Goal: Task Accomplishment & Management: Manage account settings

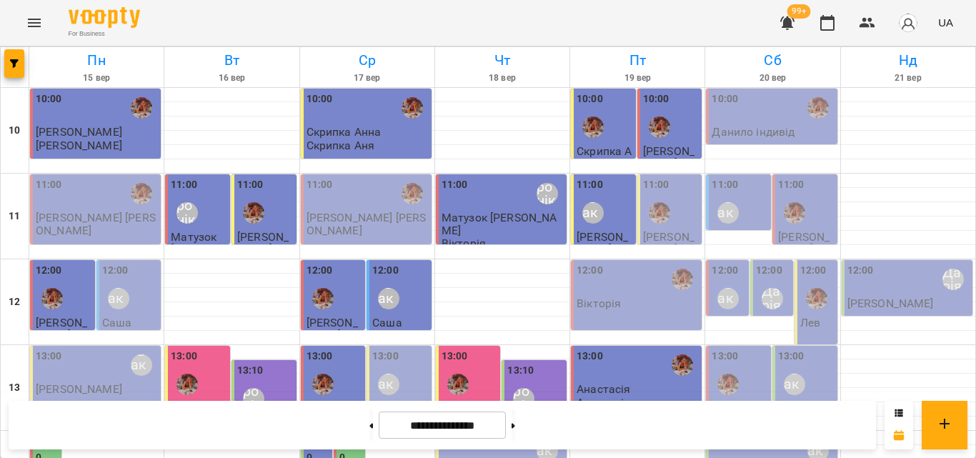
scroll to position [423, 0]
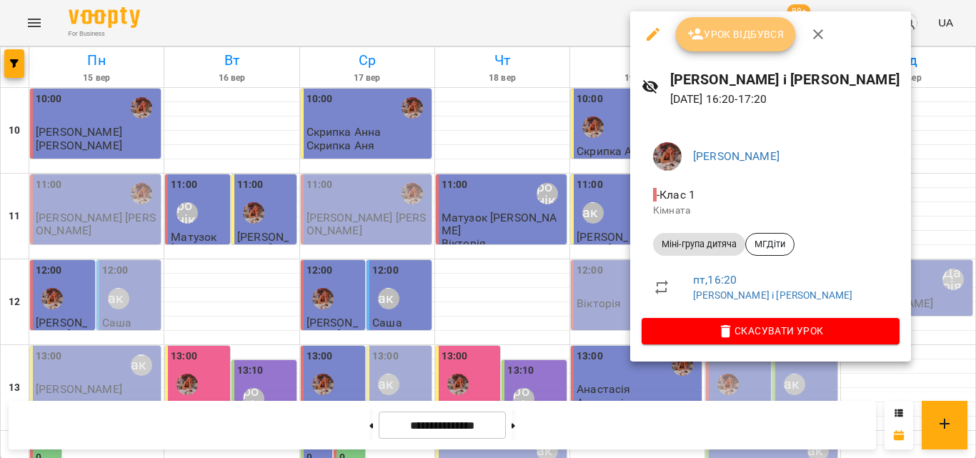
click at [698, 38] on icon "button" at bounding box center [696, 34] width 16 height 11
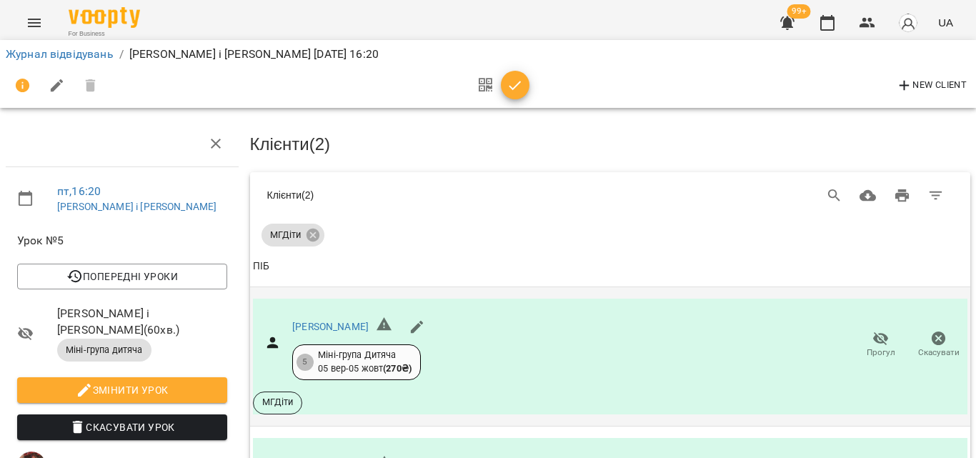
scroll to position [210, 0]
click at [514, 88] on icon "button" at bounding box center [516, 85] width 12 height 9
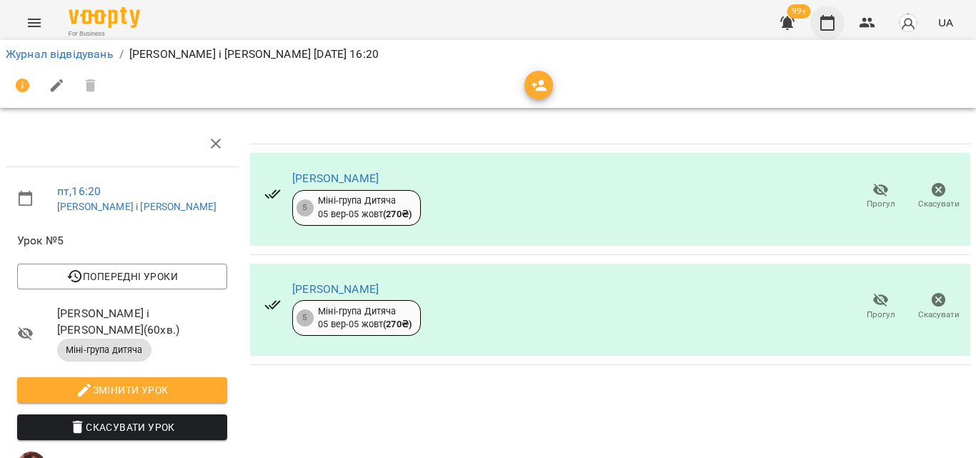
click at [831, 32] on button "button" at bounding box center [828, 23] width 34 height 34
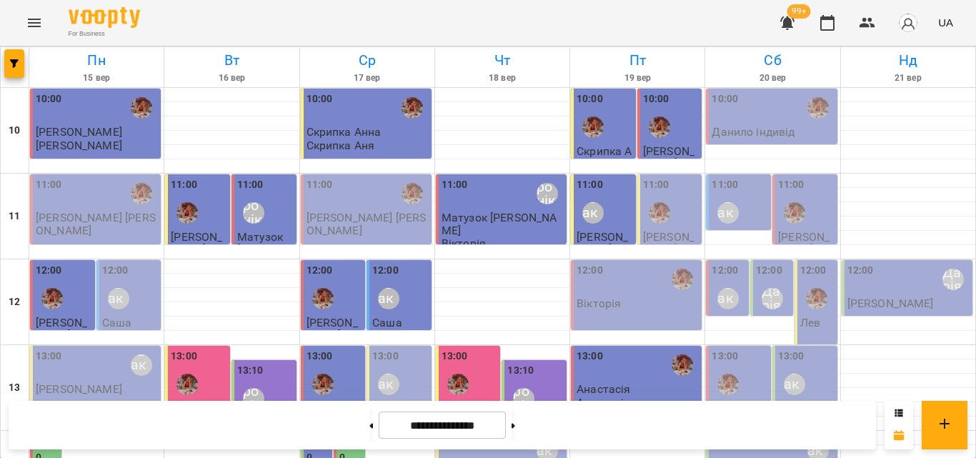
scroll to position [495, 0]
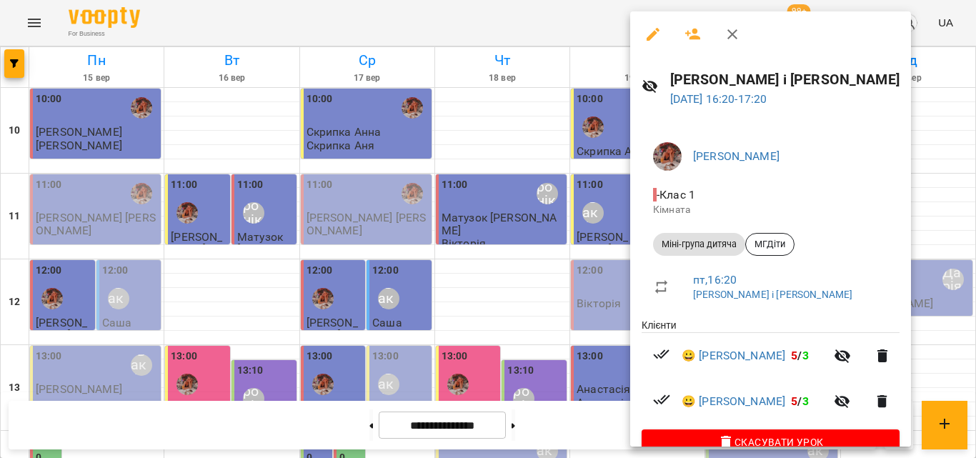
click at [544, 21] on div at bounding box center [488, 229] width 976 height 458
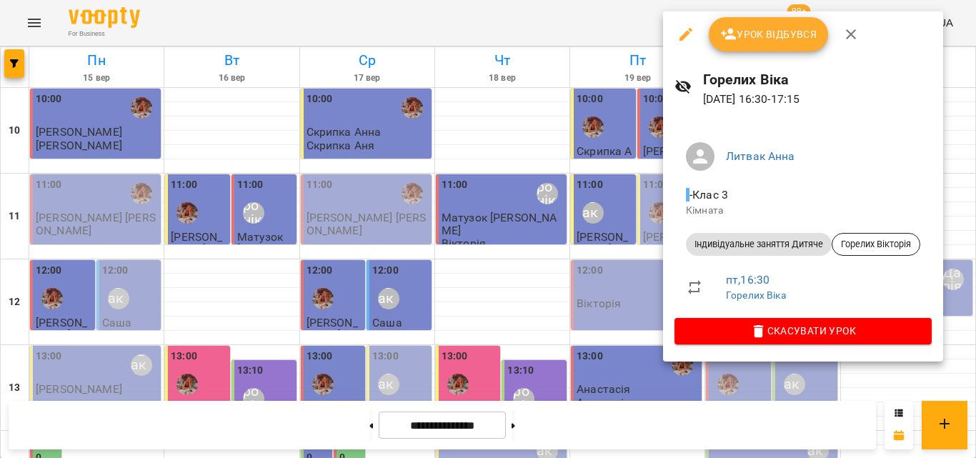
click at [558, 29] on div at bounding box center [488, 229] width 976 height 458
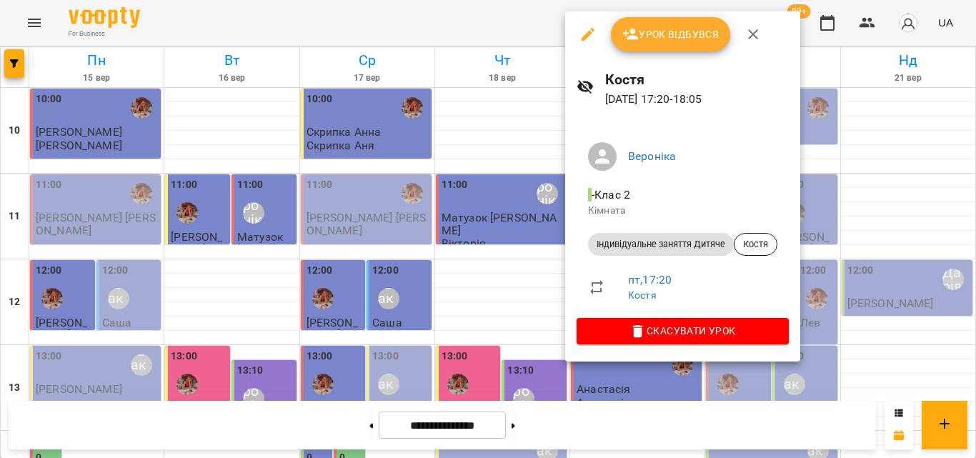
click at [520, 26] on div at bounding box center [488, 229] width 976 height 458
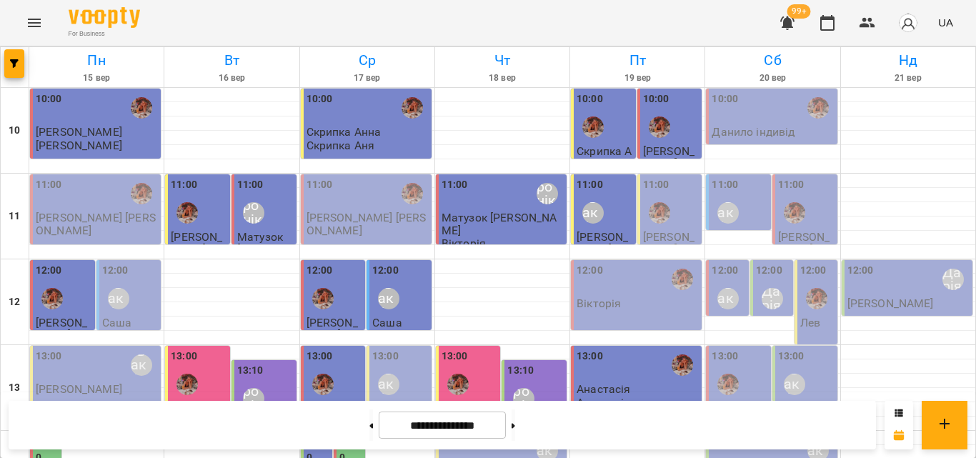
drag, startPoint x: 628, startPoint y: 292, endPoint x: 646, endPoint y: 292, distance: 18.6
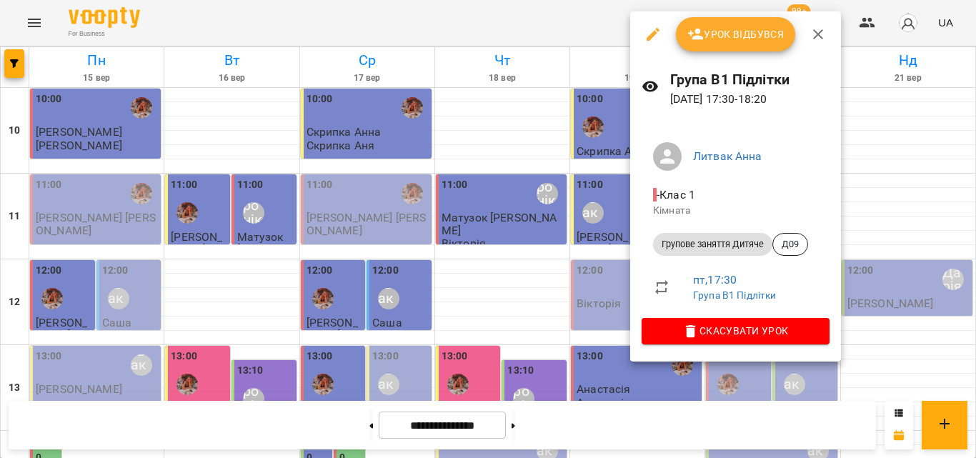
click at [583, 28] on div at bounding box center [488, 229] width 976 height 458
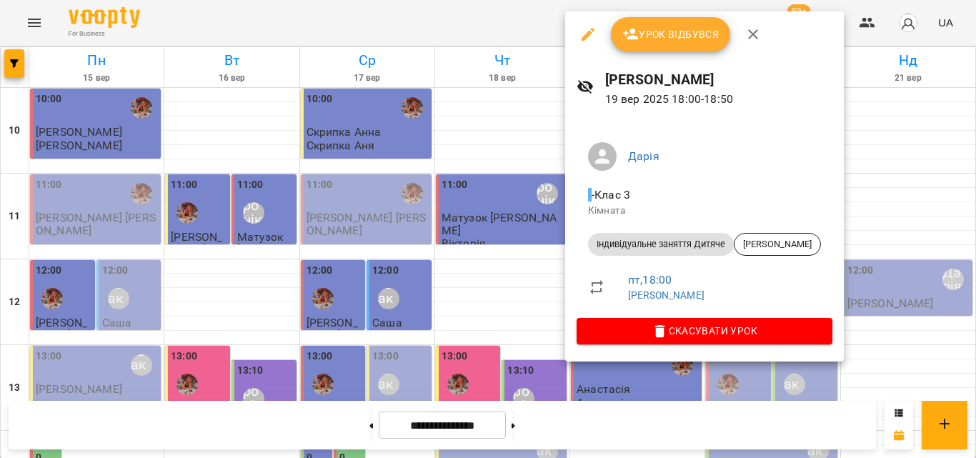
click at [561, 21] on div at bounding box center [488, 229] width 976 height 458
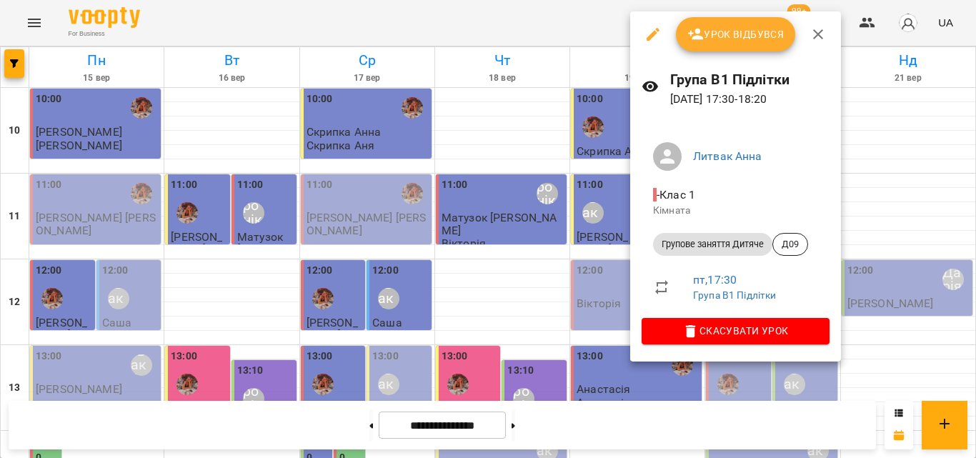
click at [498, 11] on div at bounding box center [488, 229] width 976 height 458
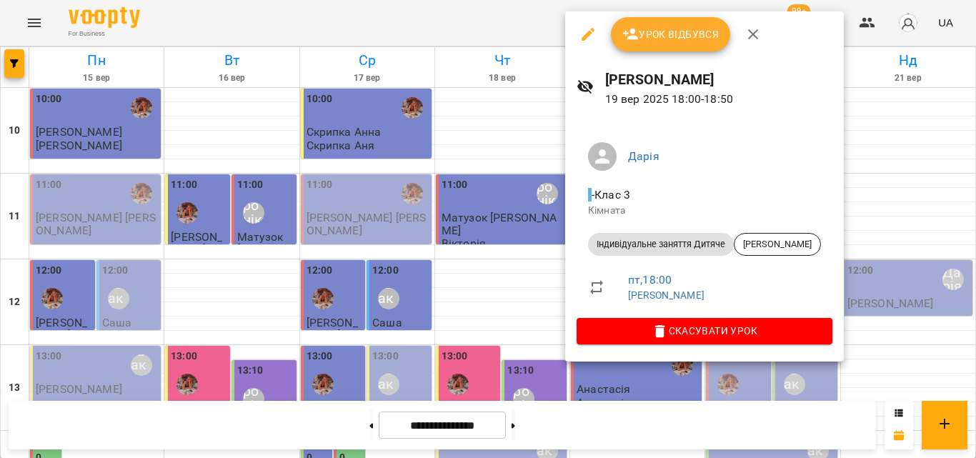
click at [530, 12] on div at bounding box center [488, 229] width 976 height 458
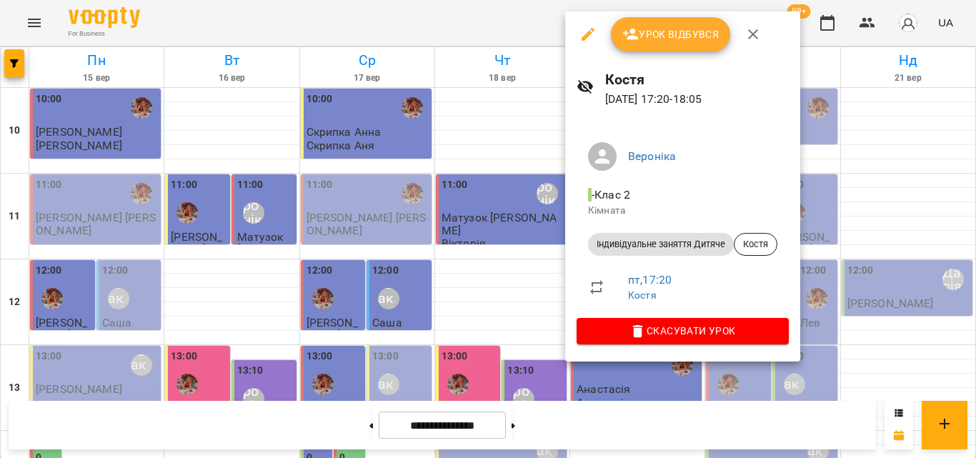
click at [442, 3] on div at bounding box center [488, 229] width 976 height 458
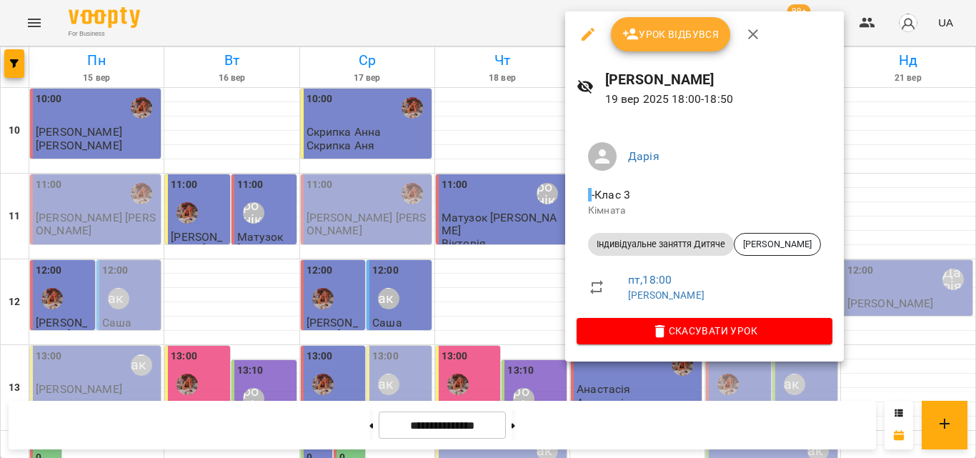
drag, startPoint x: 497, startPoint y: 48, endPoint x: 505, endPoint y: 41, distance: 11.2
click at [505, 41] on div at bounding box center [488, 229] width 976 height 458
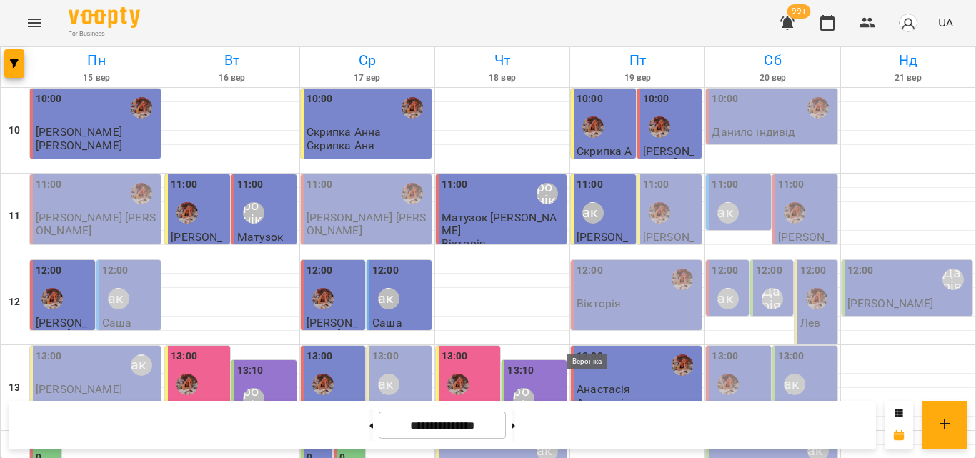
scroll to position [423, 0]
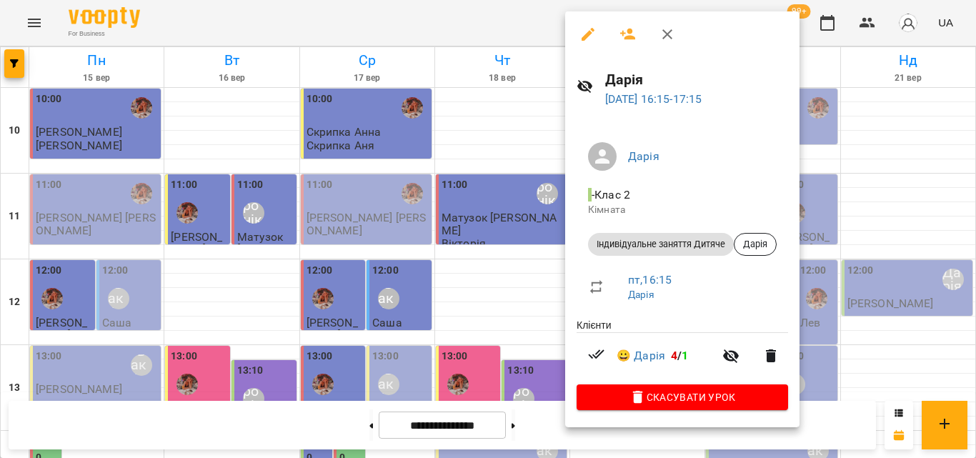
click at [500, 4] on div at bounding box center [488, 229] width 976 height 458
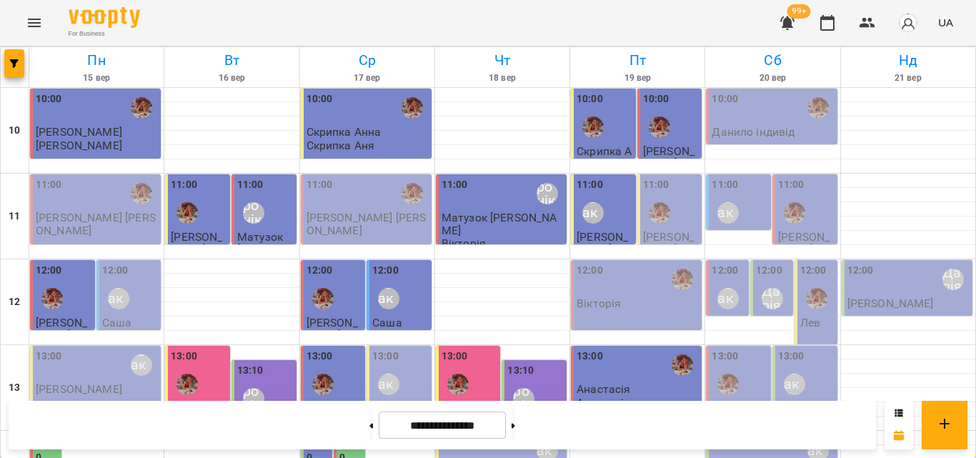
scroll to position [495, 0]
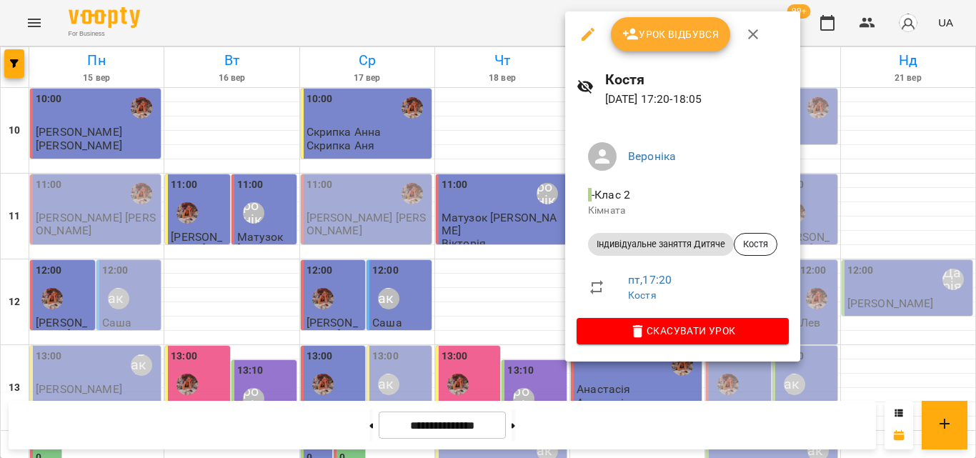
click at [512, 14] on div at bounding box center [488, 229] width 976 height 458
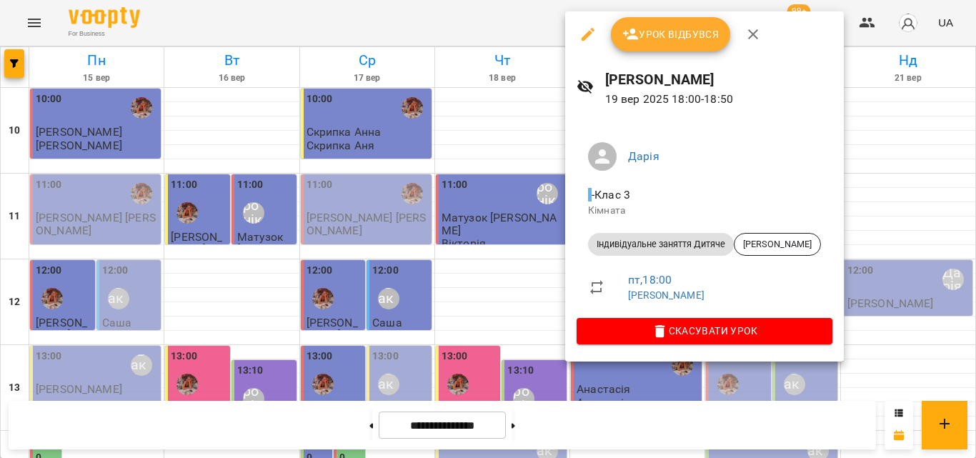
click at [468, 34] on div at bounding box center [488, 229] width 976 height 458
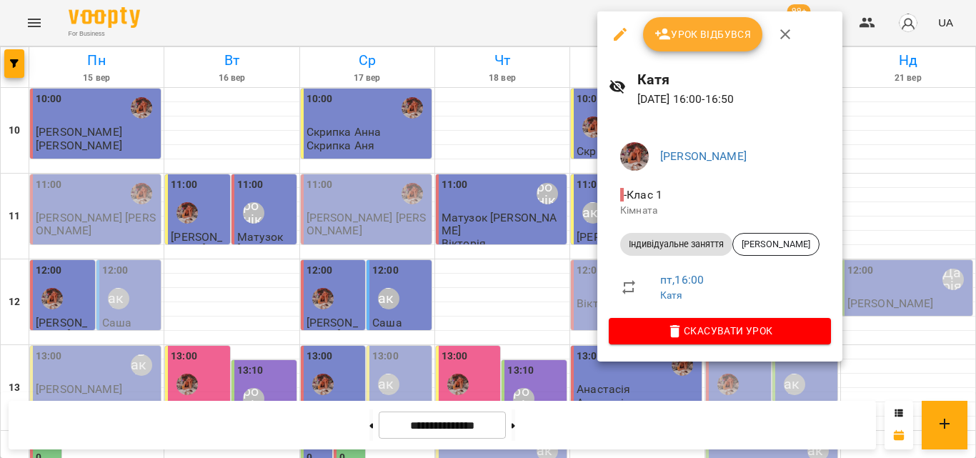
click at [534, 15] on div at bounding box center [488, 229] width 976 height 458
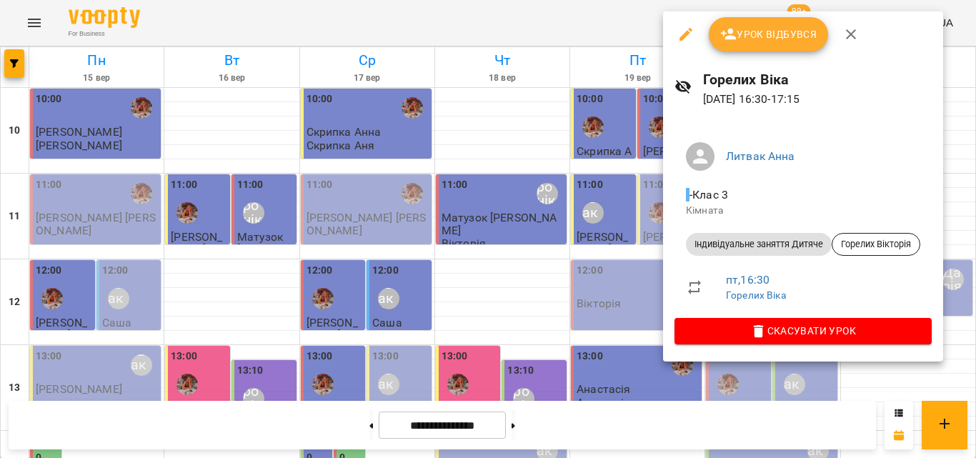
click at [596, 29] on div at bounding box center [488, 229] width 976 height 458
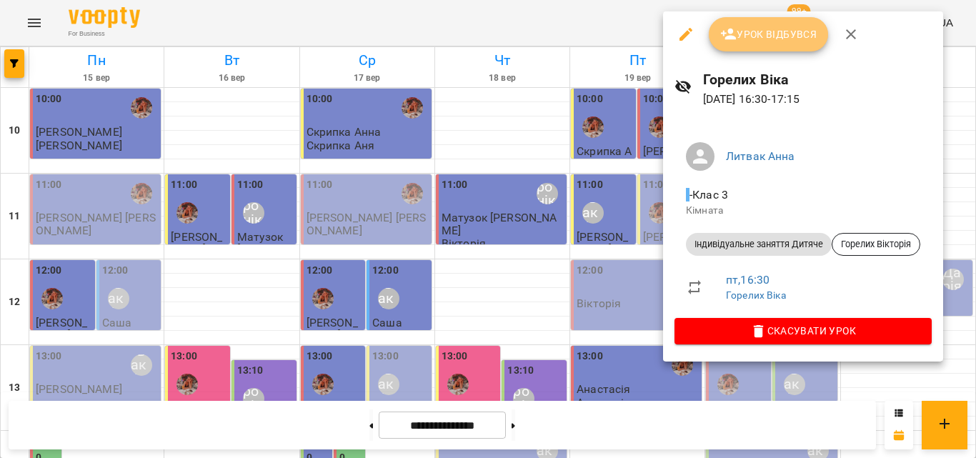
click at [778, 30] on span "Урок відбувся" at bounding box center [768, 34] width 97 height 17
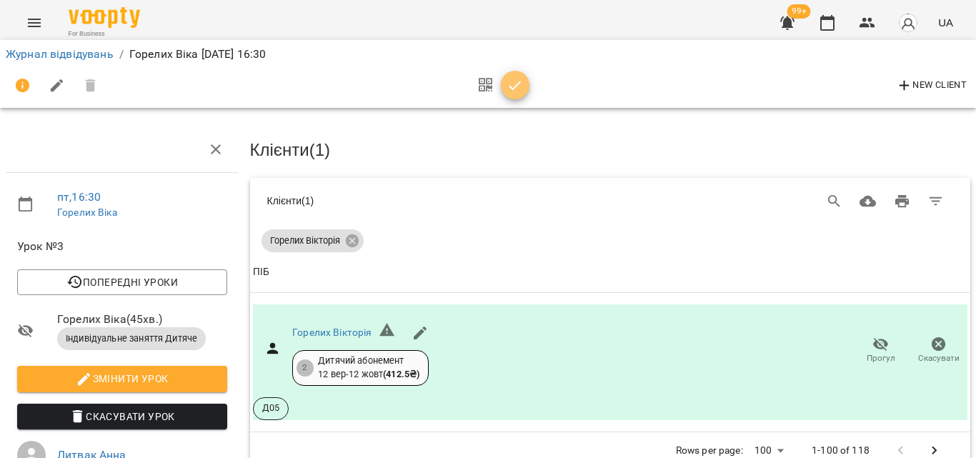
click at [510, 74] on button "button" at bounding box center [515, 85] width 29 height 29
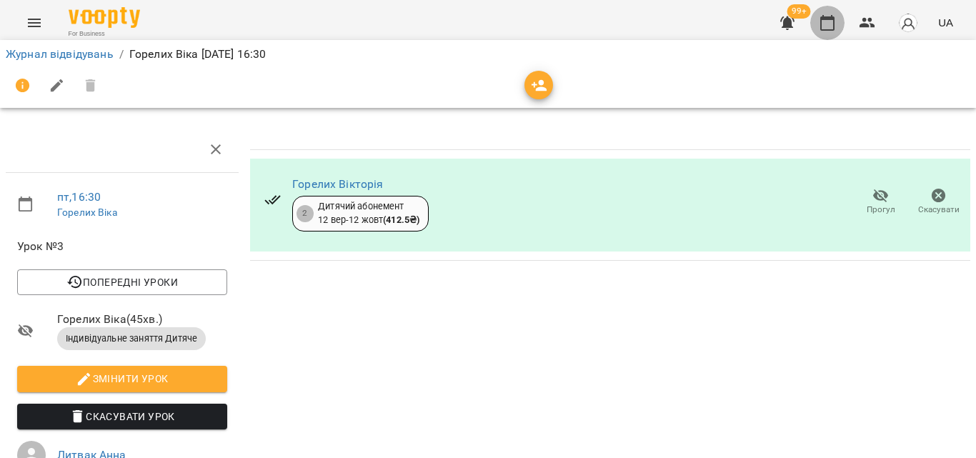
click at [833, 15] on icon "button" at bounding box center [827, 22] width 17 height 17
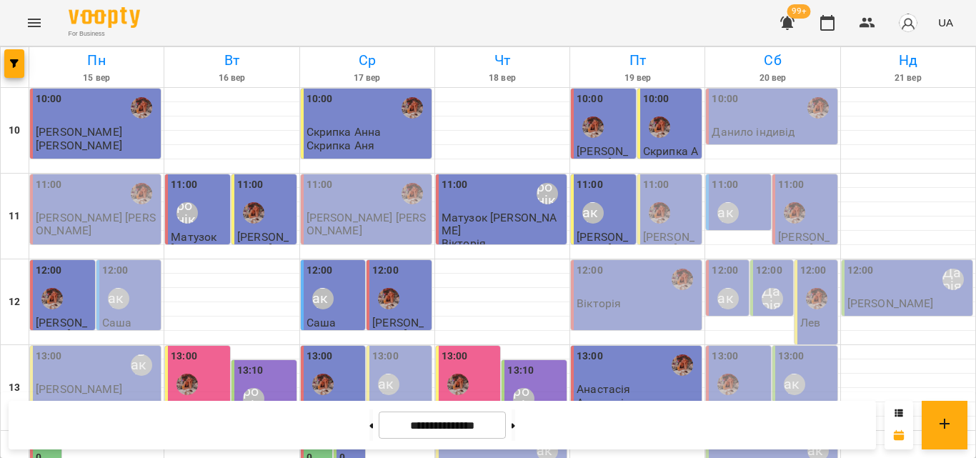
scroll to position [495, 0]
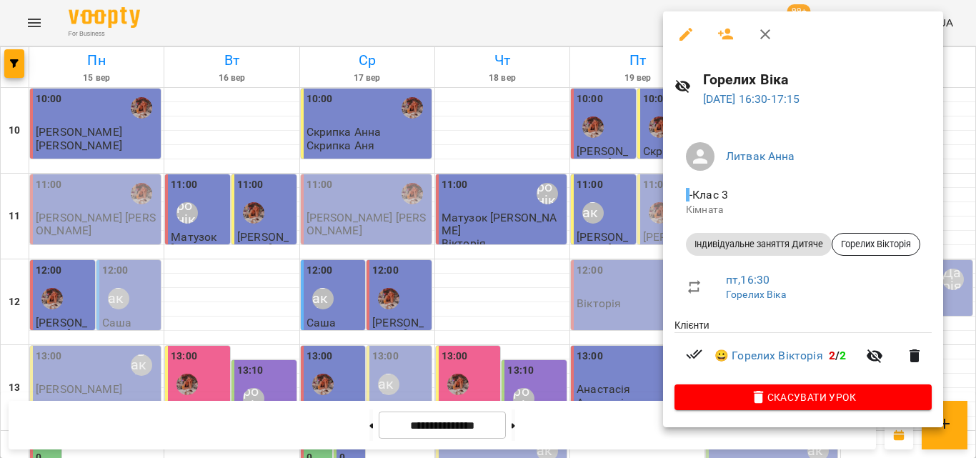
click at [502, 29] on div at bounding box center [488, 229] width 976 height 458
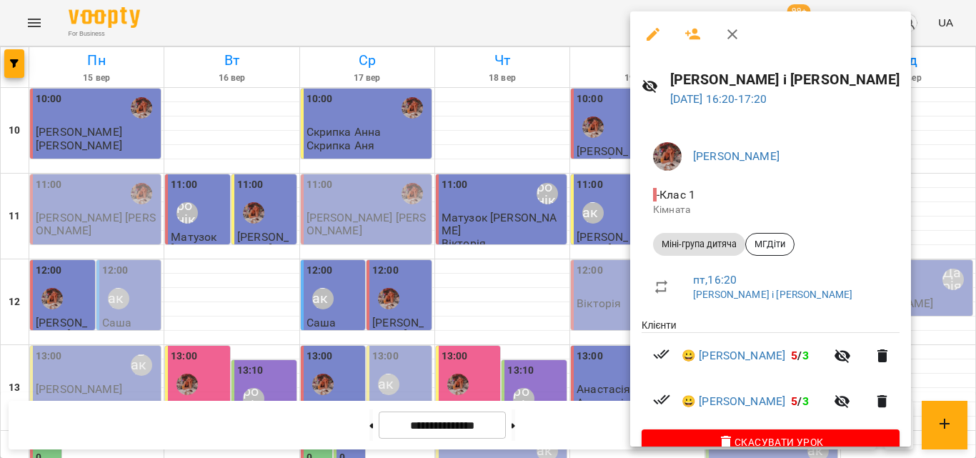
scroll to position [28, 0]
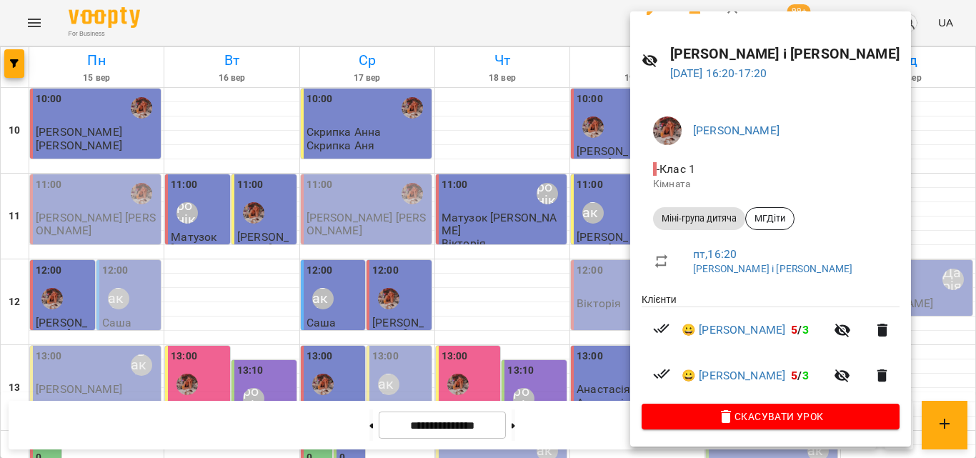
click at [489, 11] on div at bounding box center [488, 229] width 976 height 458
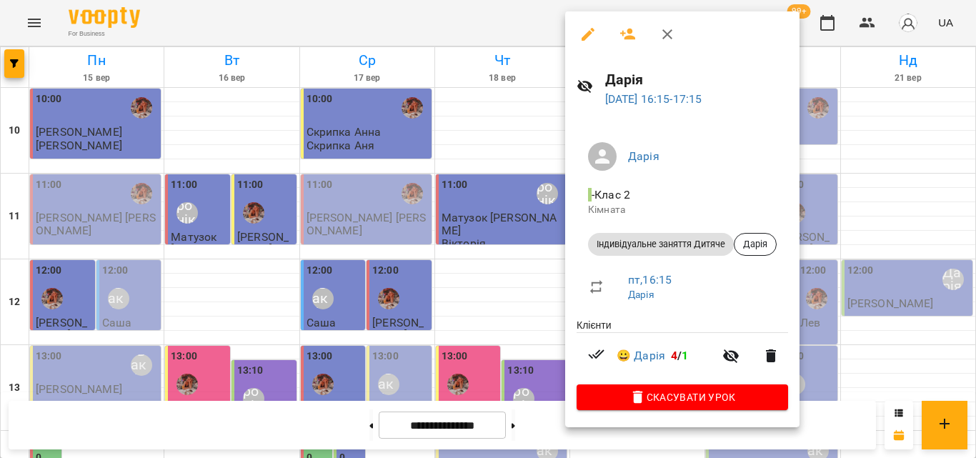
click at [513, 35] on div at bounding box center [488, 229] width 976 height 458
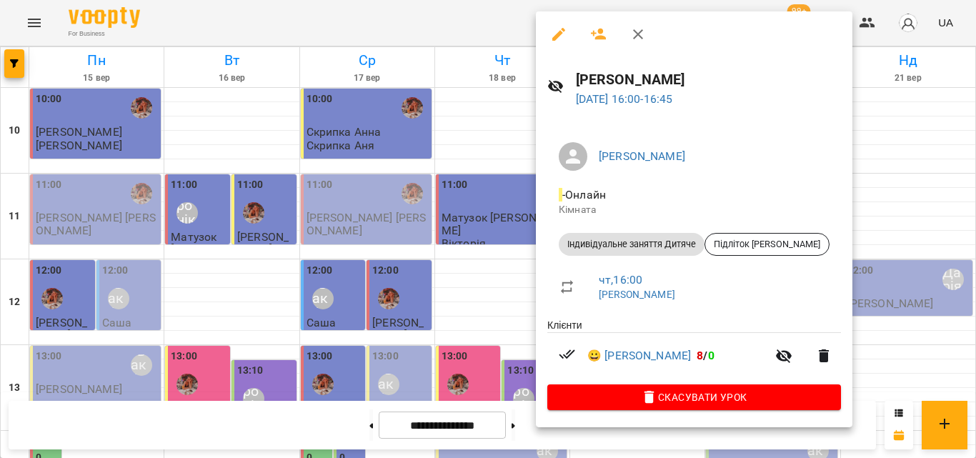
click at [485, 17] on div at bounding box center [488, 229] width 976 height 458
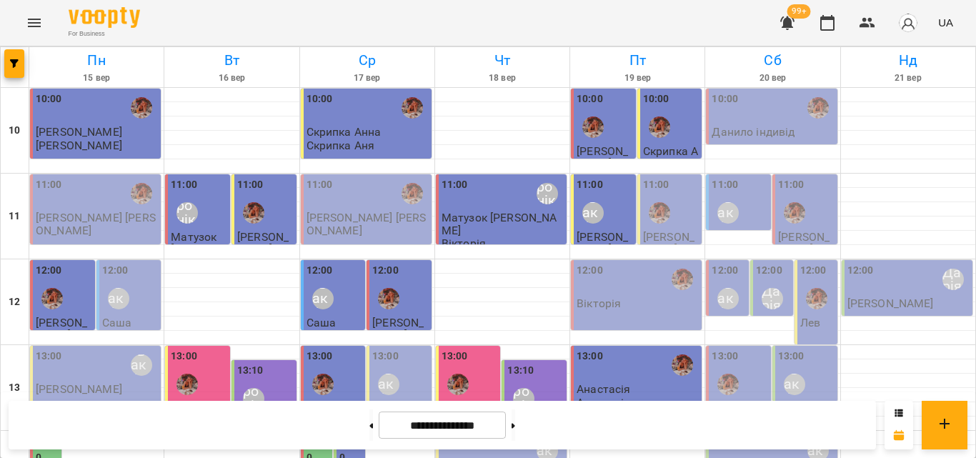
scroll to position [562, 0]
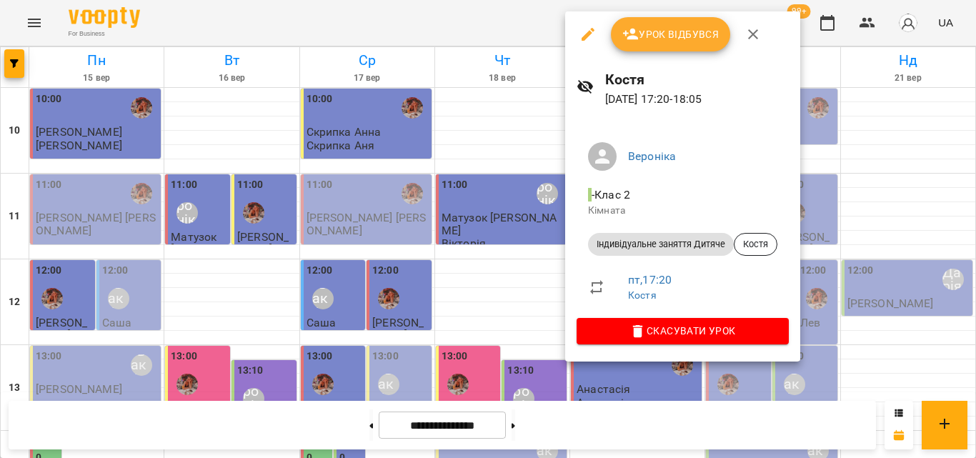
click at [477, 16] on div at bounding box center [488, 229] width 976 height 458
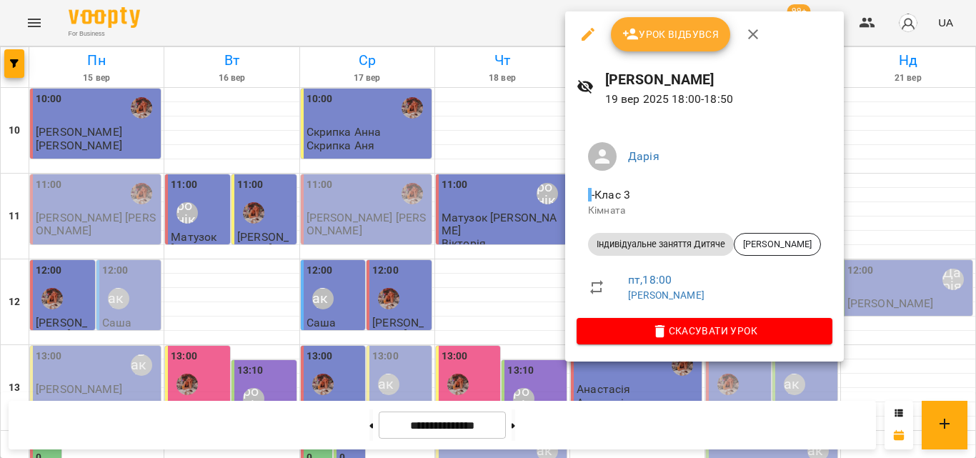
click at [472, 10] on div at bounding box center [488, 229] width 976 height 458
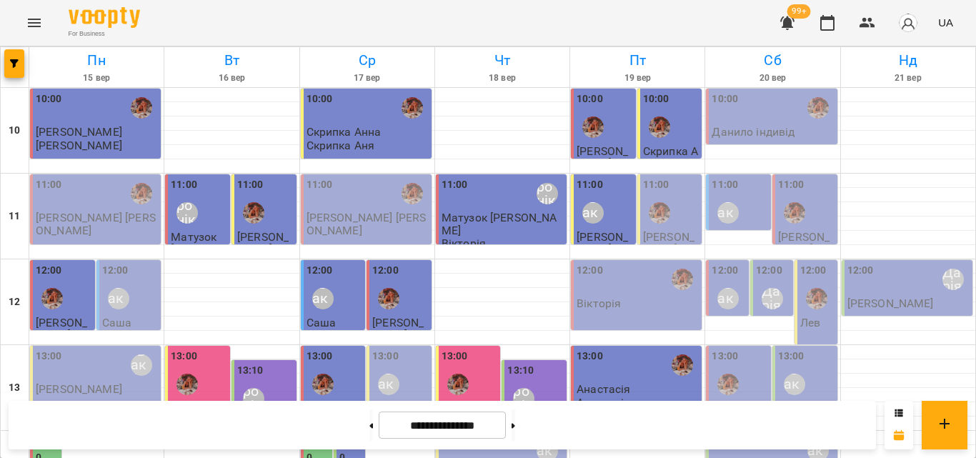
scroll to position [495, 0]
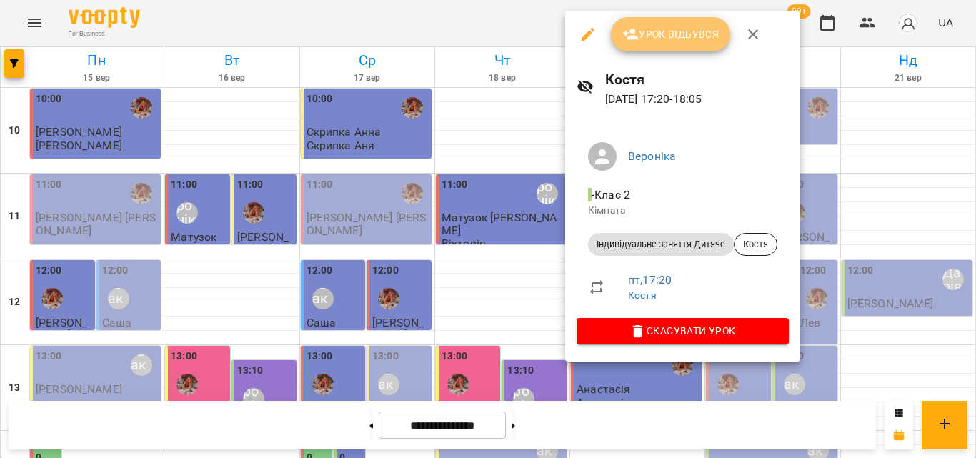
click at [648, 41] on span "Урок відбувся" at bounding box center [671, 34] width 97 height 17
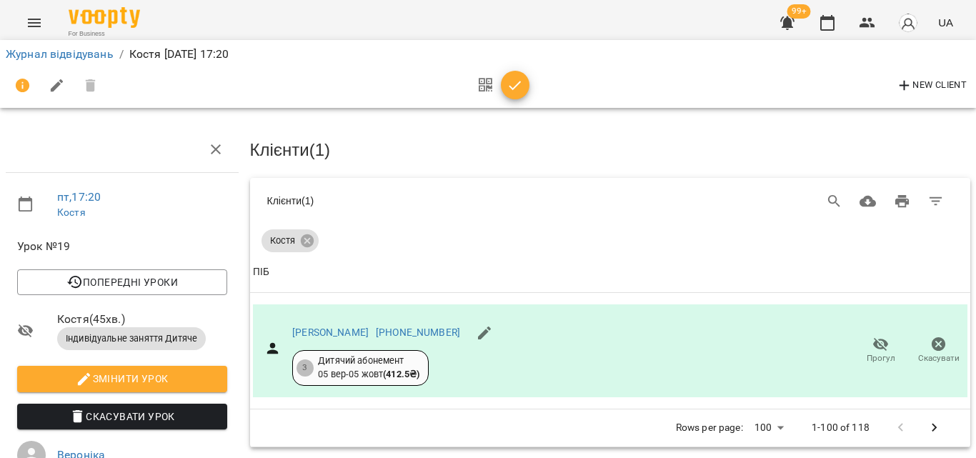
click at [511, 95] on button "button" at bounding box center [515, 85] width 29 height 29
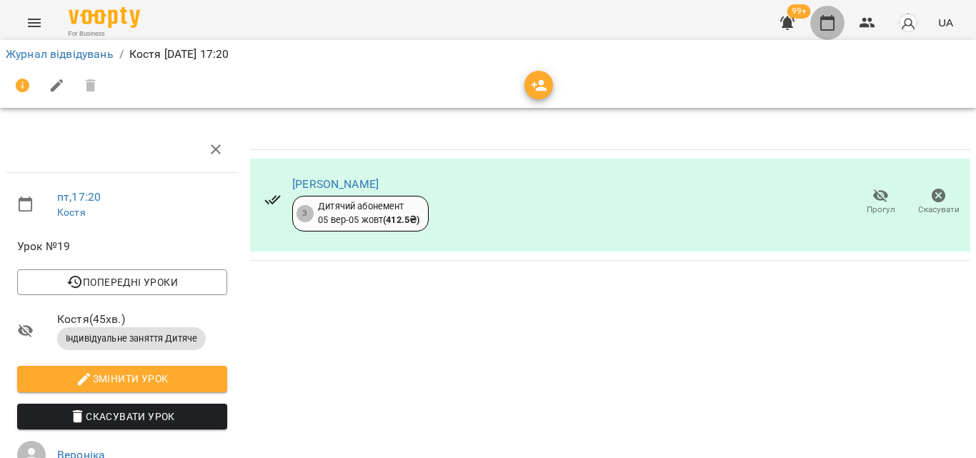
click at [833, 20] on icon "button" at bounding box center [828, 23] width 14 height 16
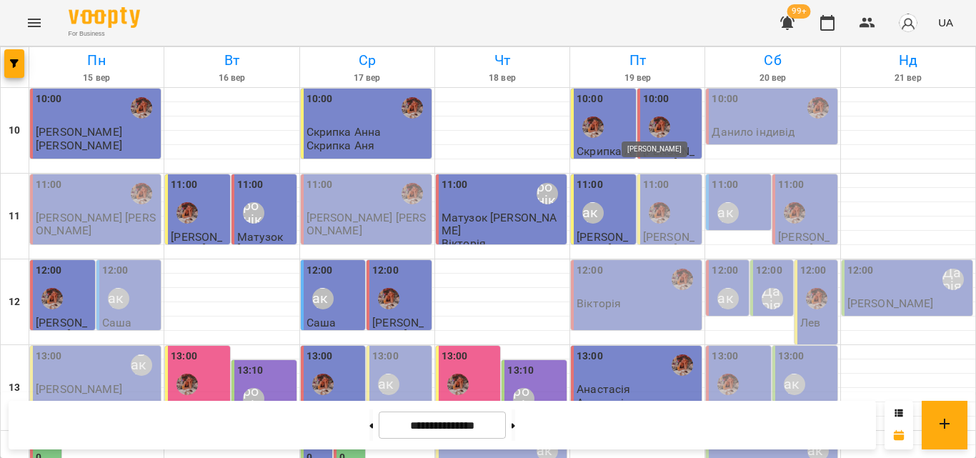
scroll to position [566, 0]
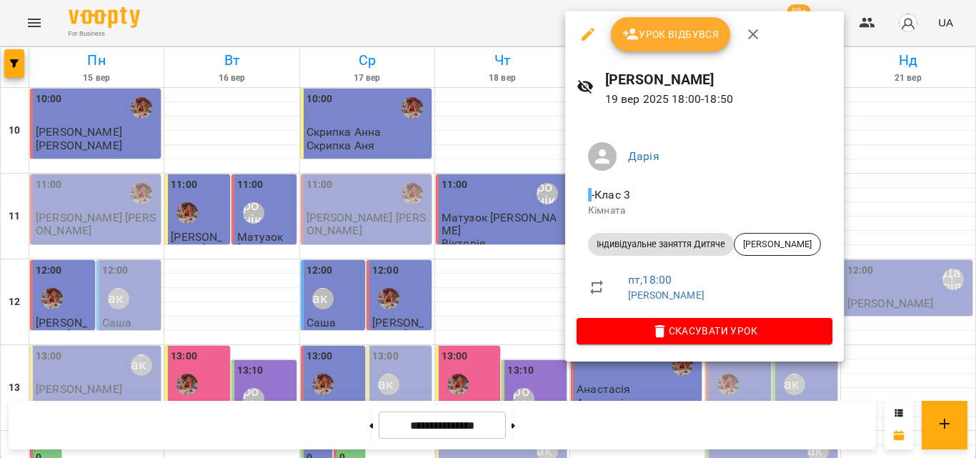
click at [473, 7] on div at bounding box center [488, 229] width 976 height 458
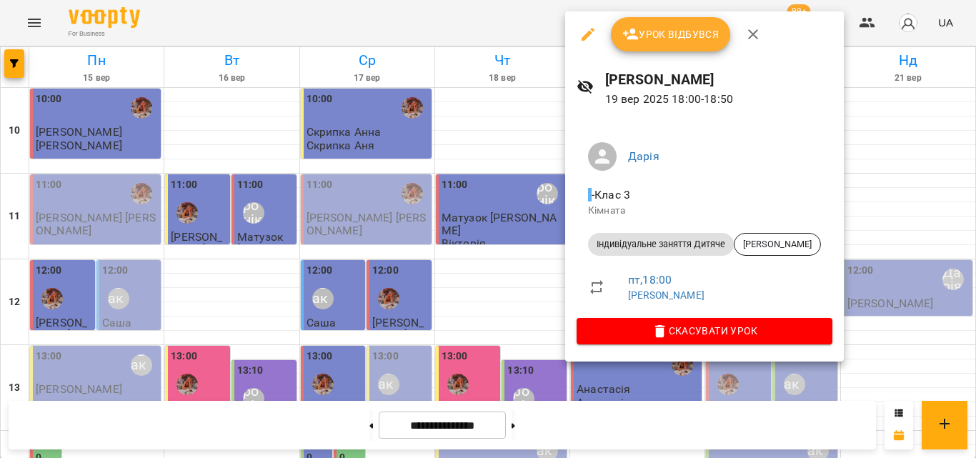
click at [475, 11] on div at bounding box center [488, 229] width 976 height 458
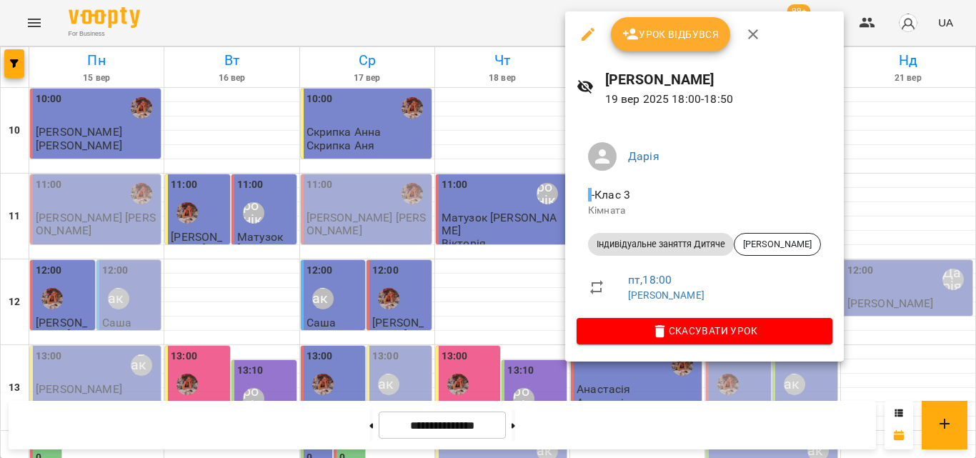
click at [521, 33] on div at bounding box center [488, 229] width 976 height 458
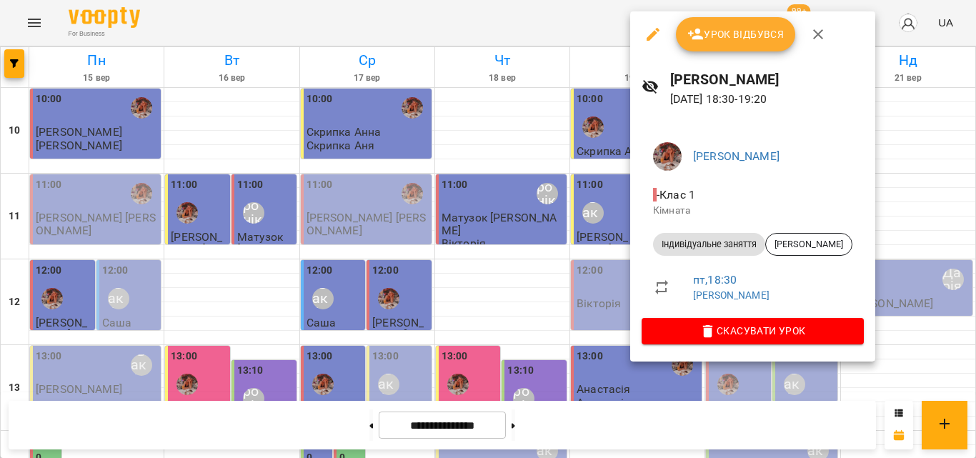
click at [586, 7] on div at bounding box center [488, 229] width 976 height 458
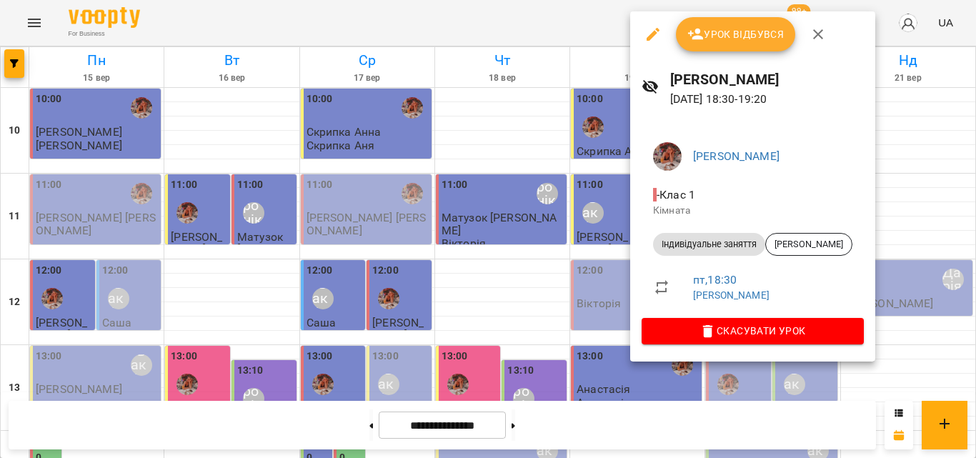
click at [577, 239] on div at bounding box center [488, 229] width 976 height 458
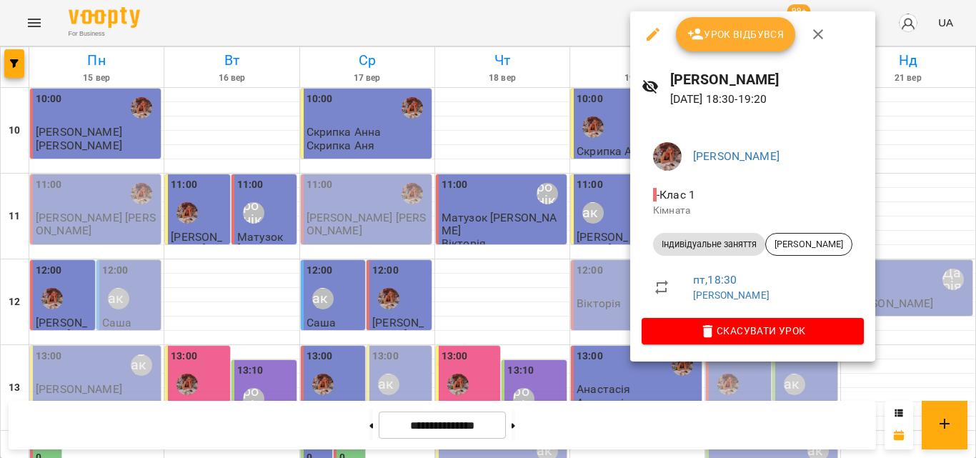
click at [554, 26] on div at bounding box center [488, 229] width 976 height 458
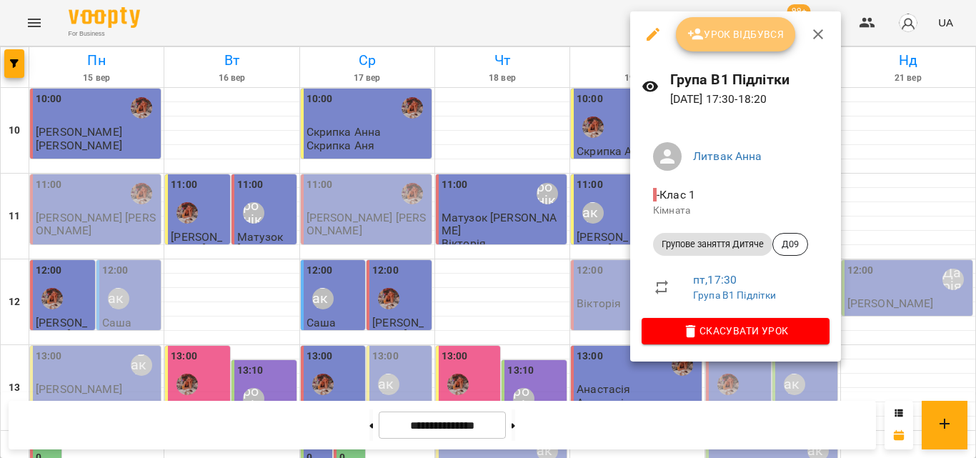
click at [715, 42] on span "Урок відбувся" at bounding box center [736, 34] width 97 height 17
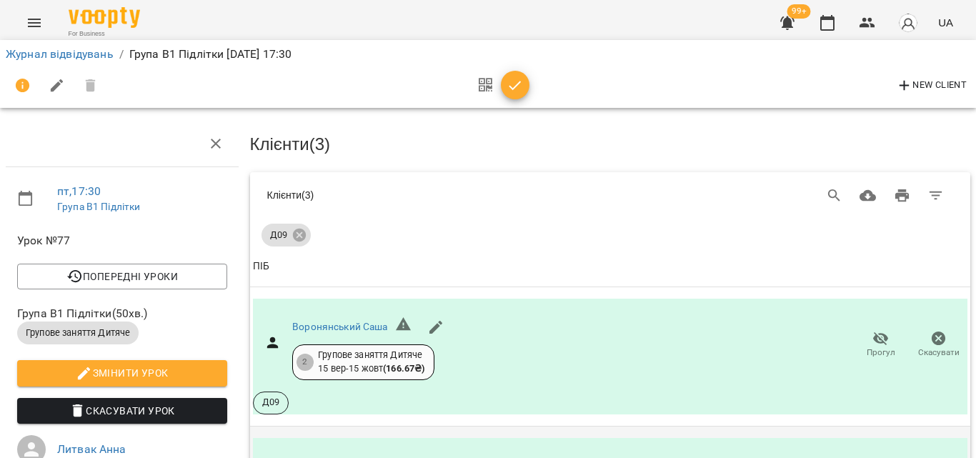
scroll to position [310, 0]
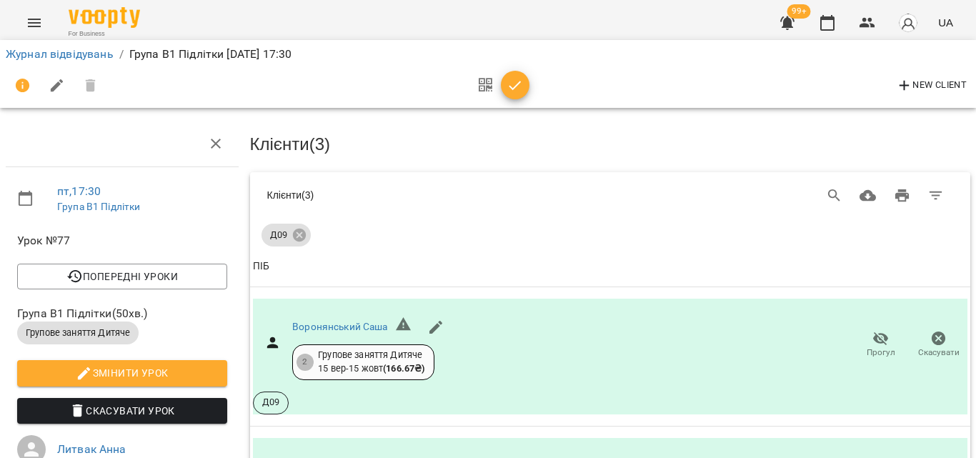
click at [522, 80] on icon "button" at bounding box center [515, 85] width 17 height 17
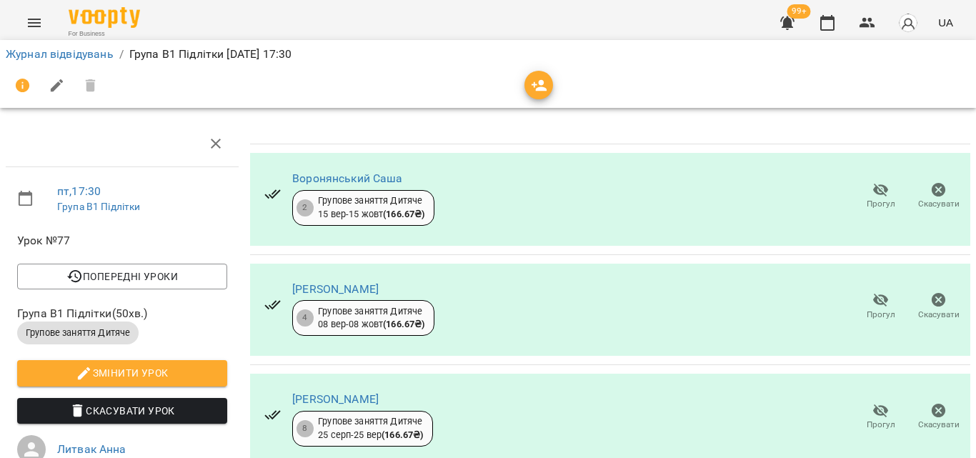
scroll to position [210, 0]
click at [836, 34] on button "button" at bounding box center [828, 23] width 34 height 34
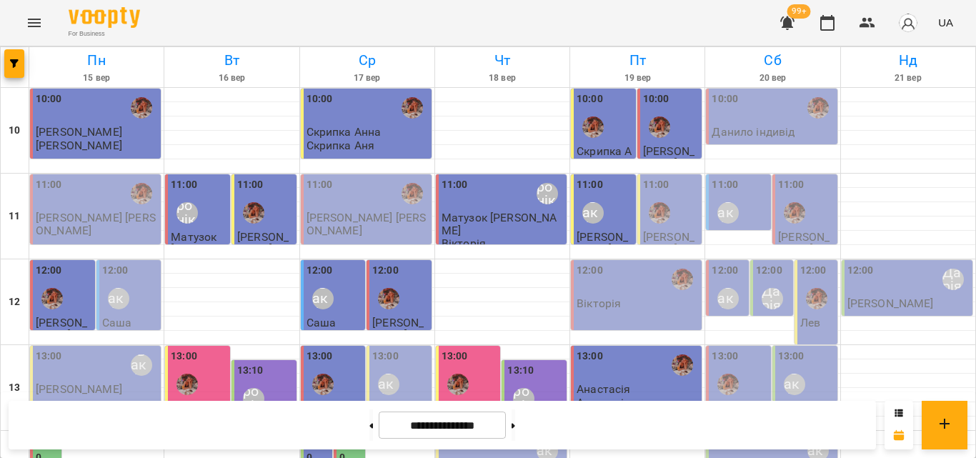
scroll to position [500, 0]
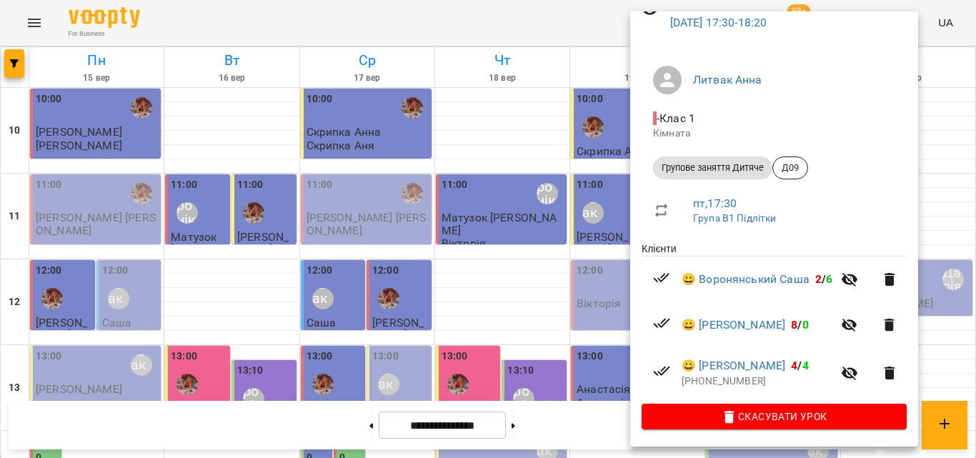
scroll to position [79, 0]
click at [526, 16] on div at bounding box center [488, 229] width 976 height 458
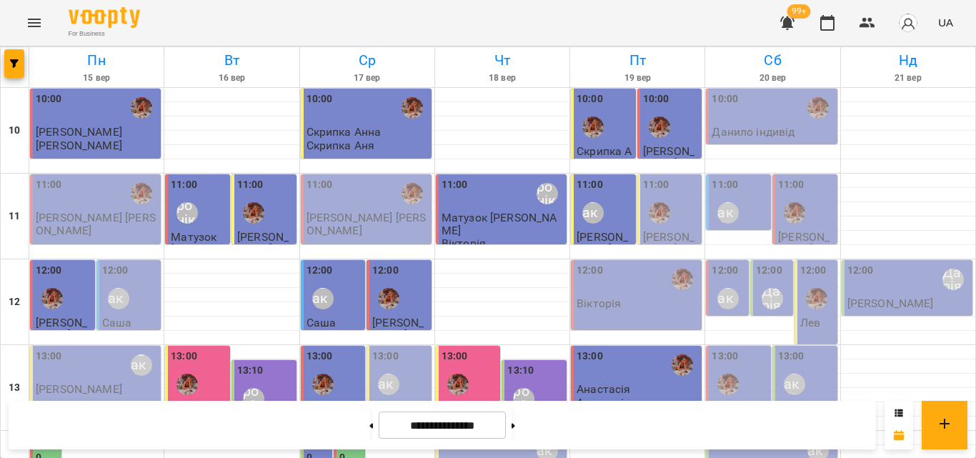
scroll to position [638, 0]
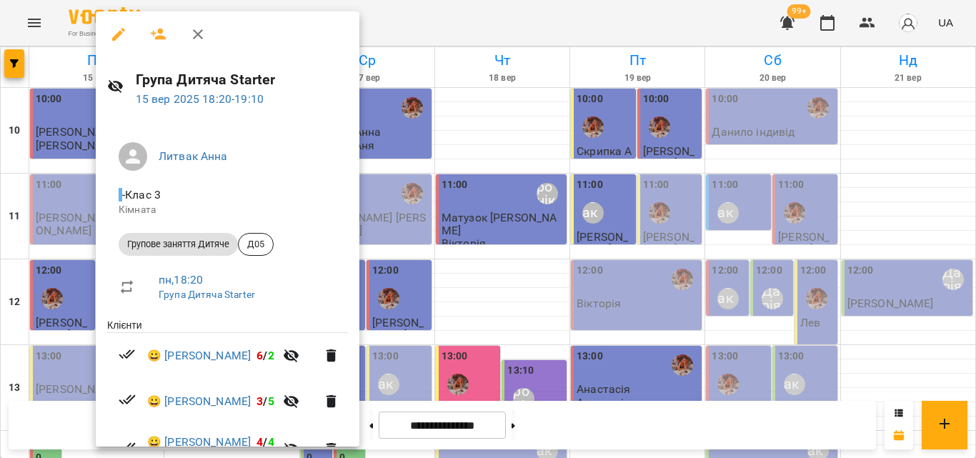
click at [502, 17] on div at bounding box center [488, 229] width 976 height 458
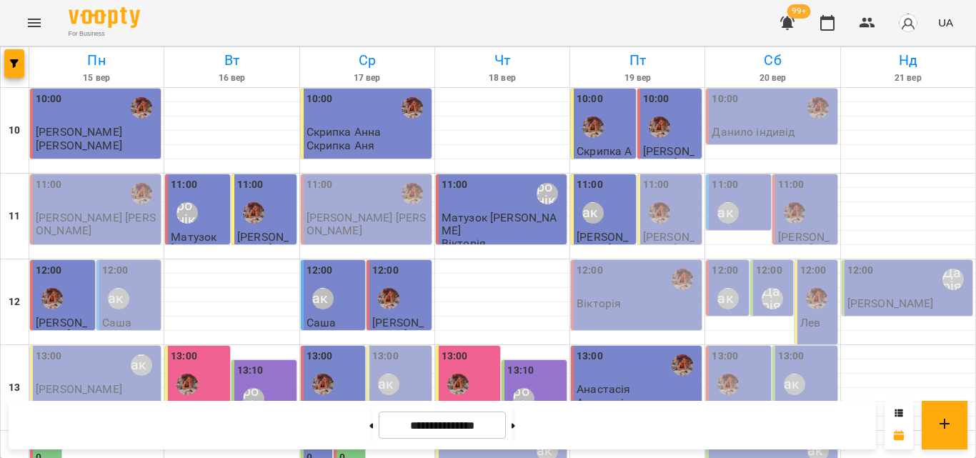
scroll to position [566, 0]
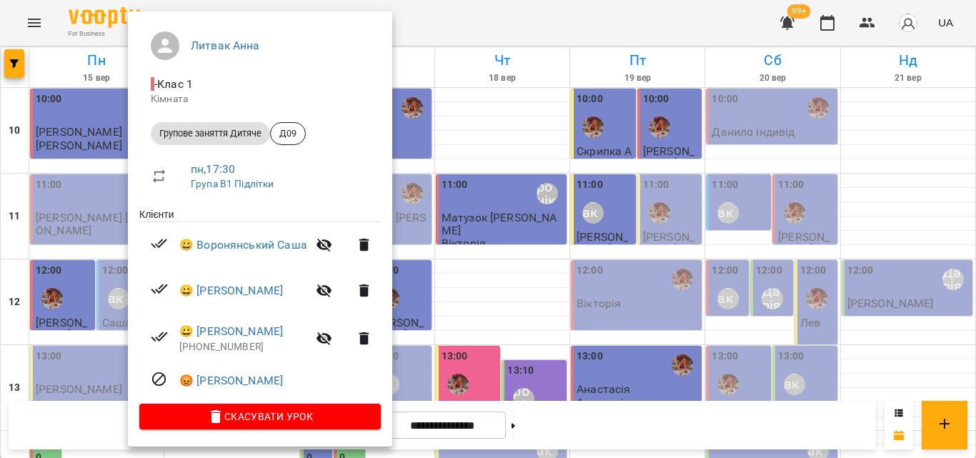
scroll to position [113, 0]
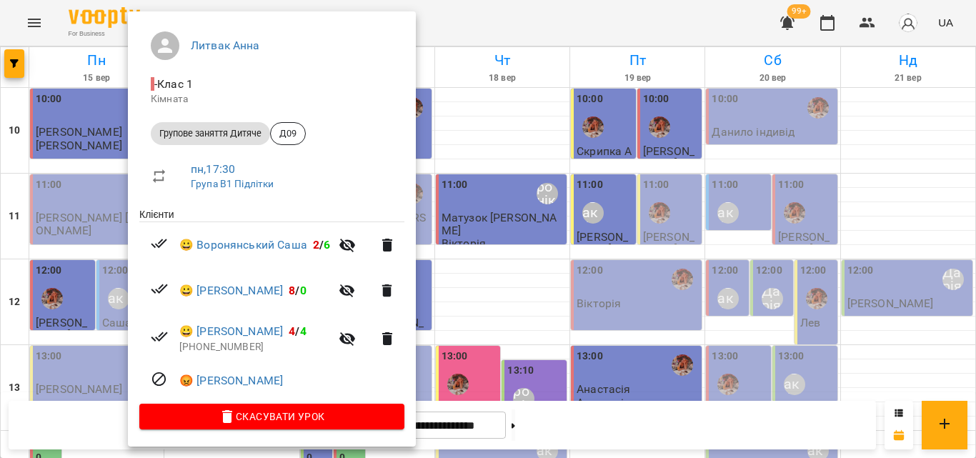
click at [471, 9] on div at bounding box center [488, 229] width 976 height 458
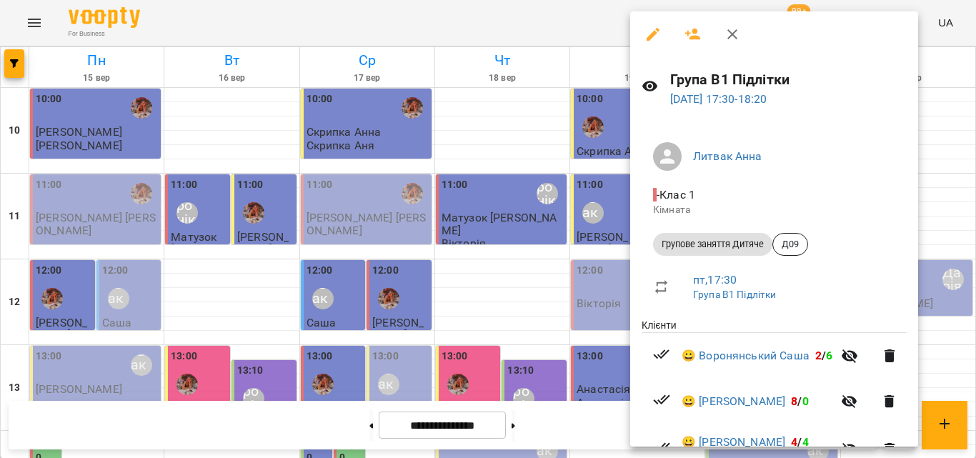
scroll to position [79, 0]
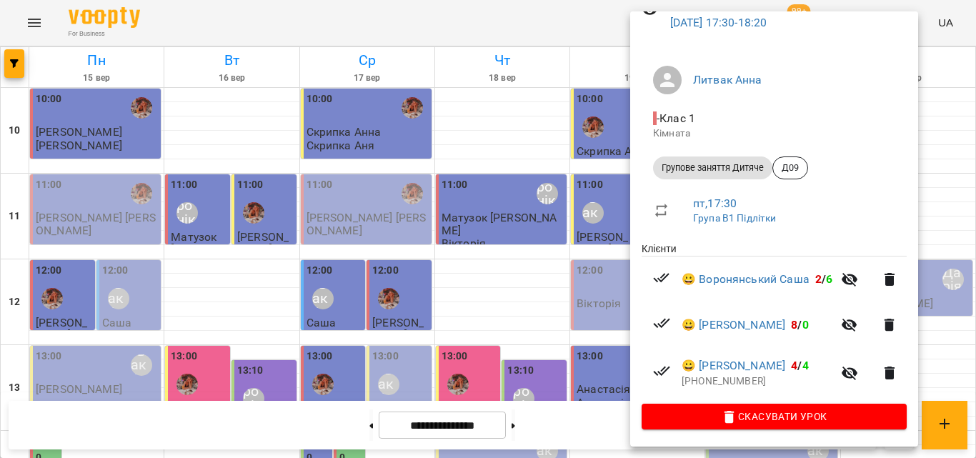
click at [542, 19] on div at bounding box center [488, 229] width 976 height 458
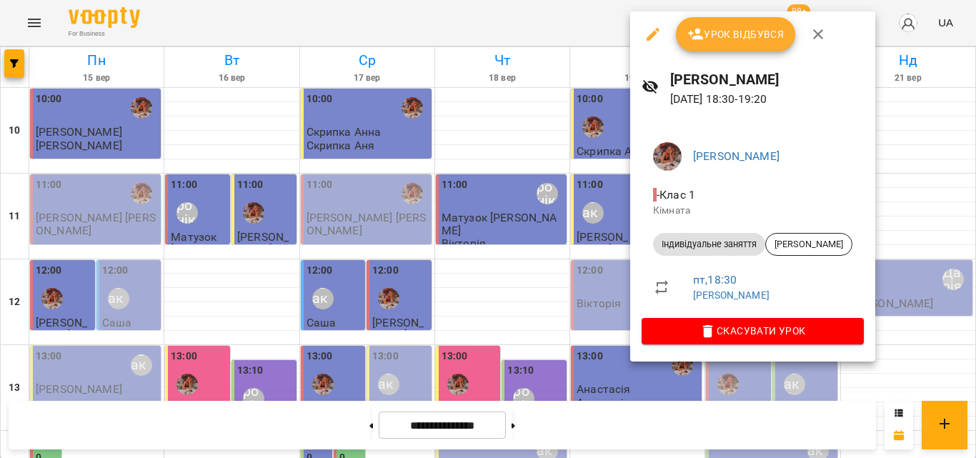
click at [582, 24] on div at bounding box center [488, 229] width 976 height 458
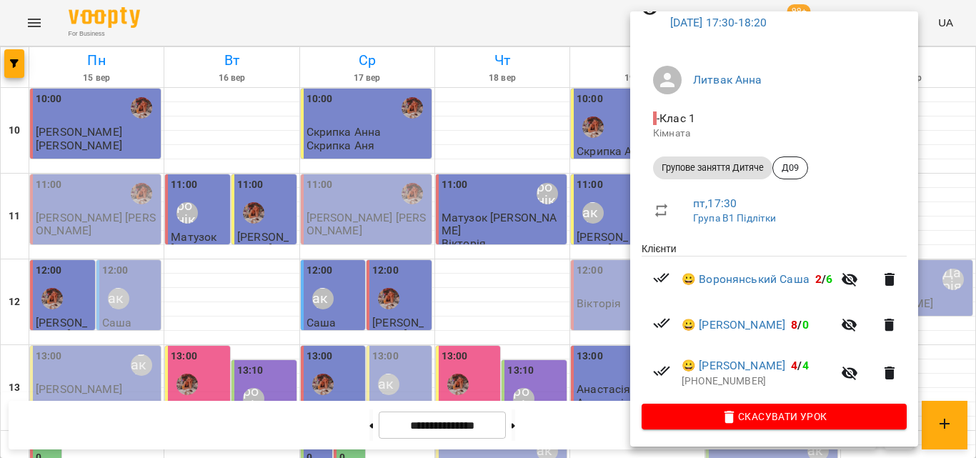
click at [482, 16] on div at bounding box center [488, 229] width 976 height 458
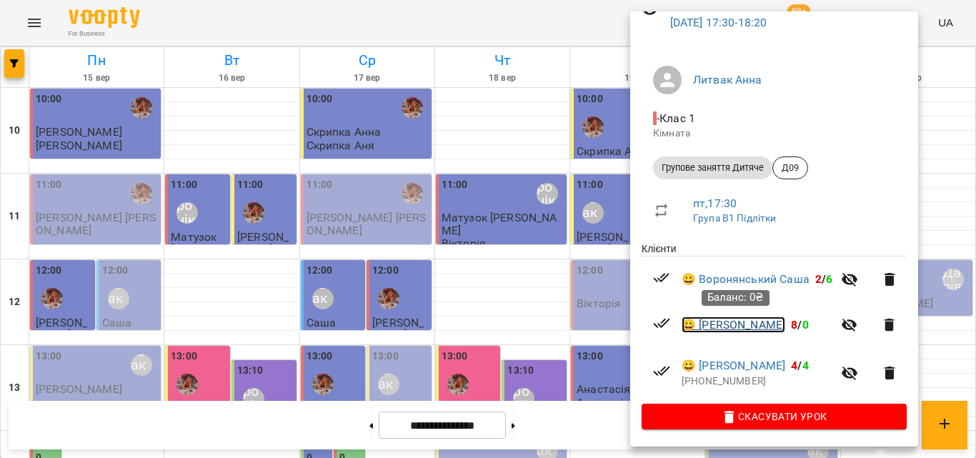
click at [722, 322] on link "😀 [PERSON_NAME]" at bounding box center [734, 325] width 104 height 17
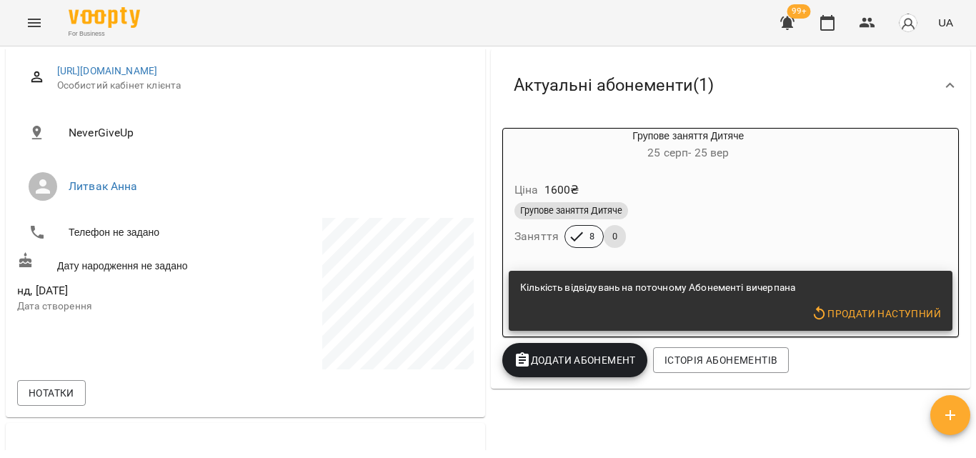
scroll to position [214, 0]
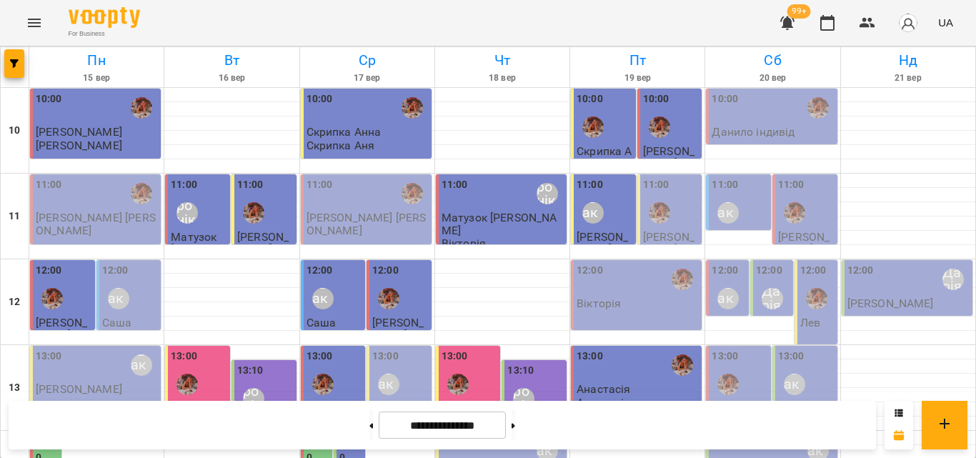
scroll to position [500, 0]
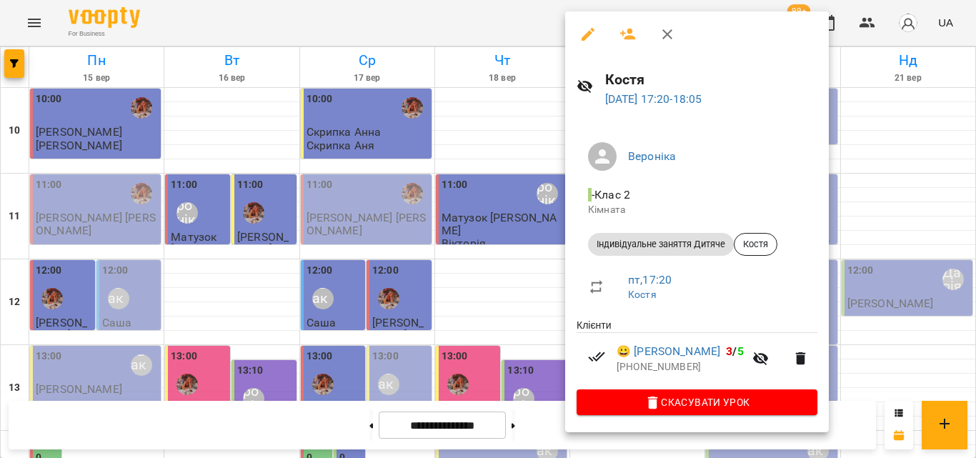
click at [426, 29] on div at bounding box center [488, 229] width 976 height 458
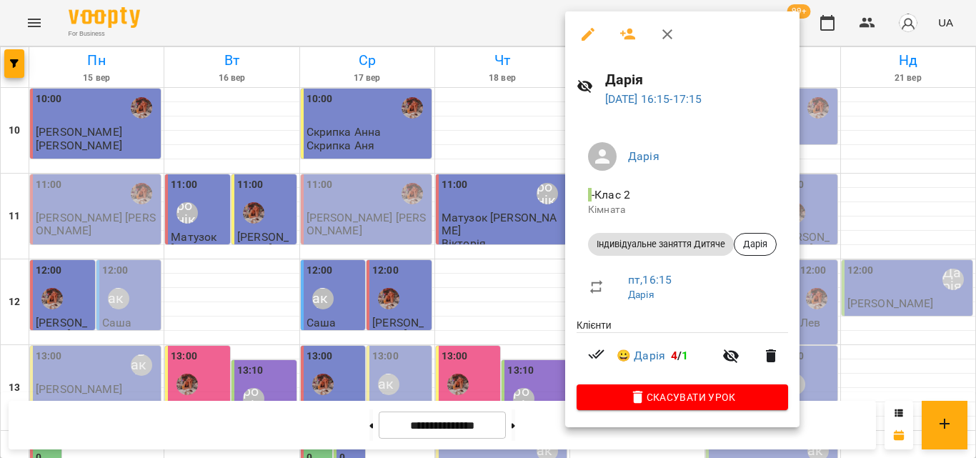
click at [486, 25] on div at bounding box center [488, 229] width 976 height 458
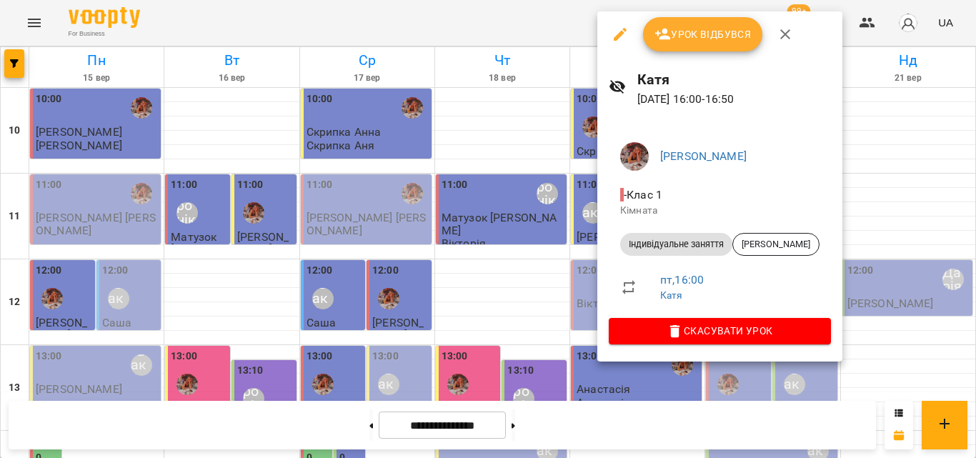
click at [569, 25] on div at bounding box center [488, 229] width 976 height 458
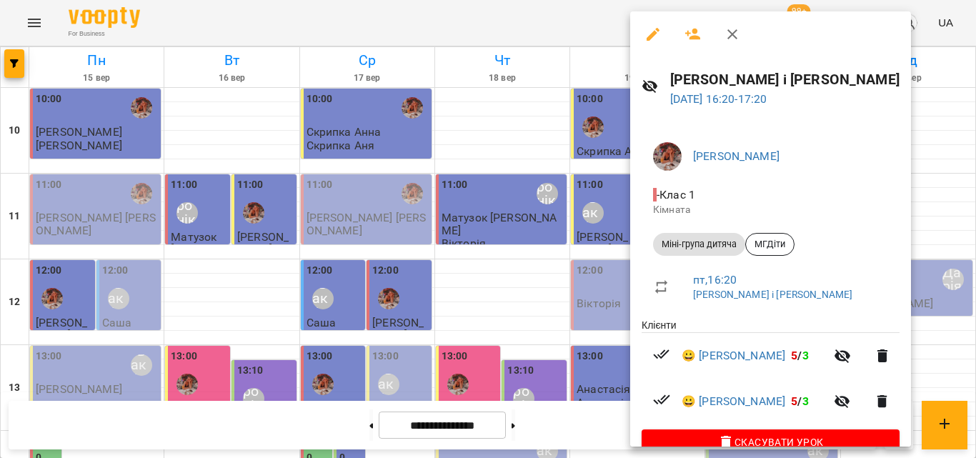
click at [590, 31] on div at bounding box center [488, 229] width 976 height 458
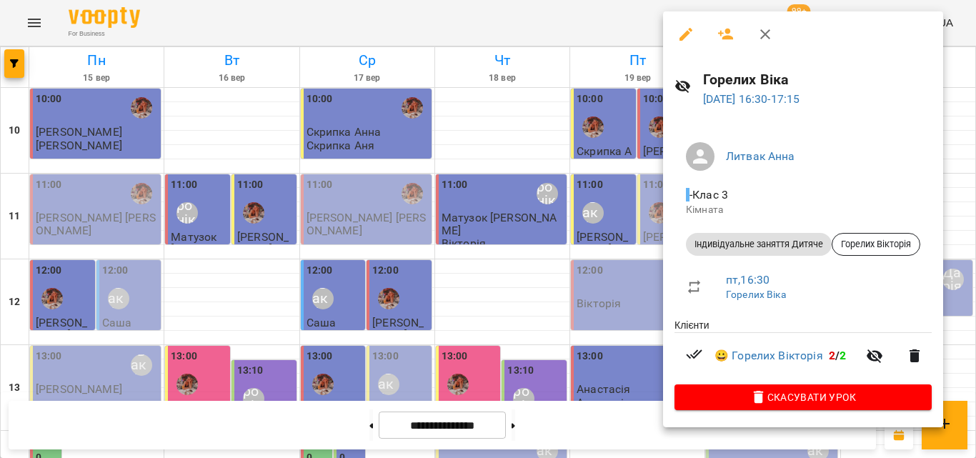
click at [531, 25] on div at bounding box center [488, 229] width 976 height 458
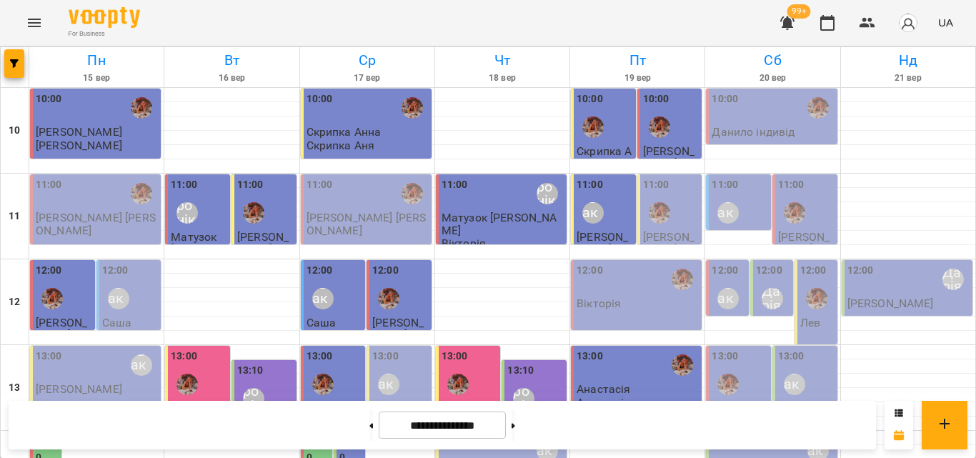
scroll to position [429, 0]
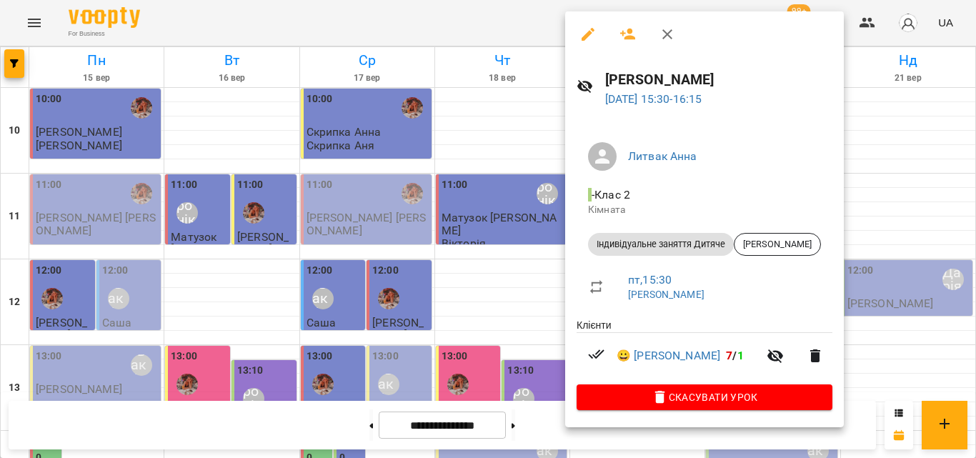
click at [465, 14] on div at bounding box center [488, 229] width 976 height 458
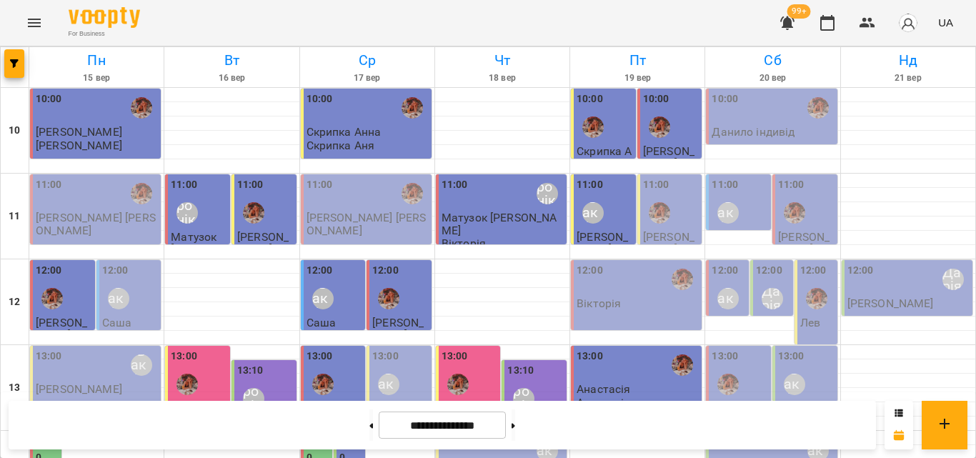
scroll to position [214, 0]
click at [609, 349] on div "13:00" at bounding box center [638, 365] width 122 height 33
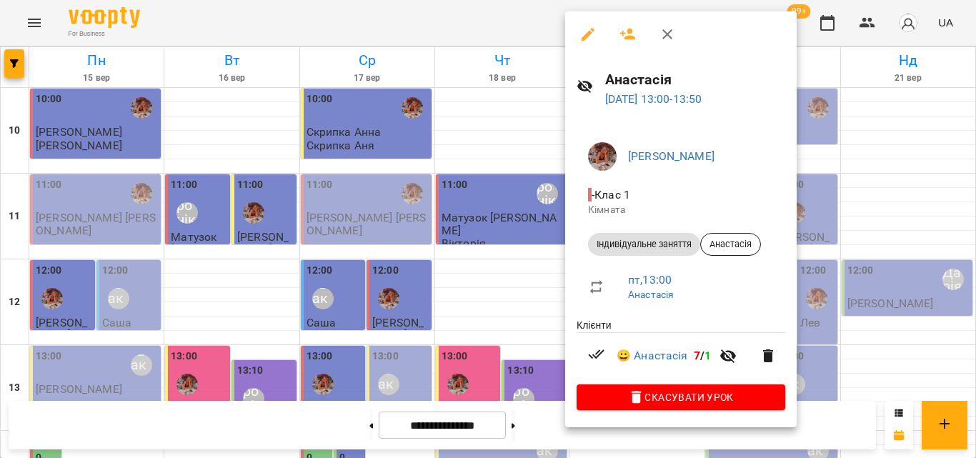
click at [509, 22] on div at bounding box center [488, 229] width 976 height 458
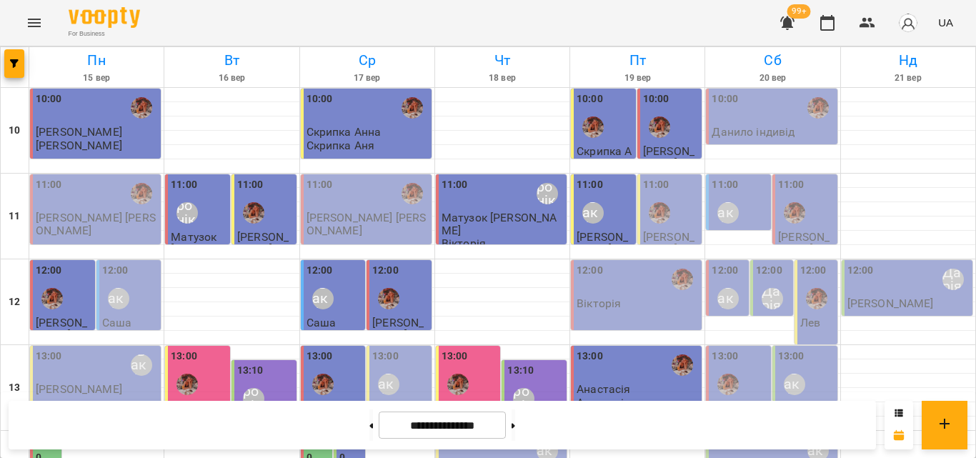
scroll to position [0, 0]
click at [600, 191] on div "11:00 [PERSON_NAME]" at bounding box center [605, 203] width 56 height 52
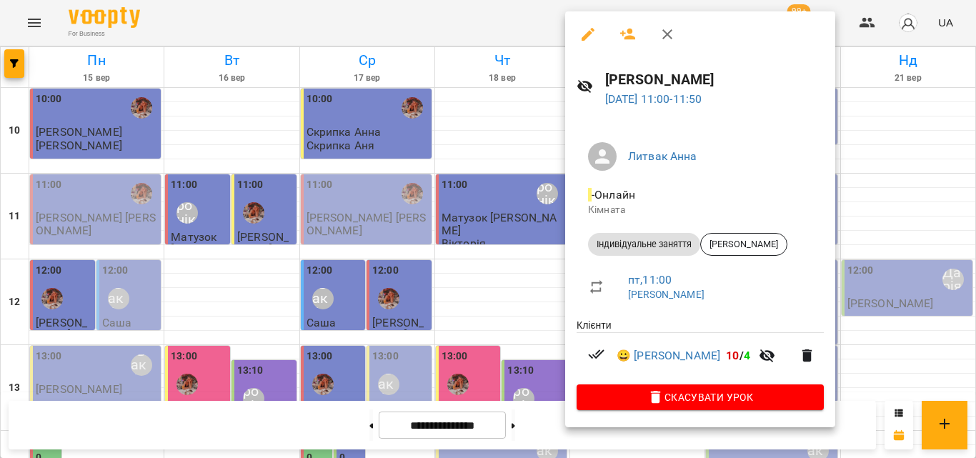
click at [510, 22] on div at bounding box center [488, 229] width 976 height 458
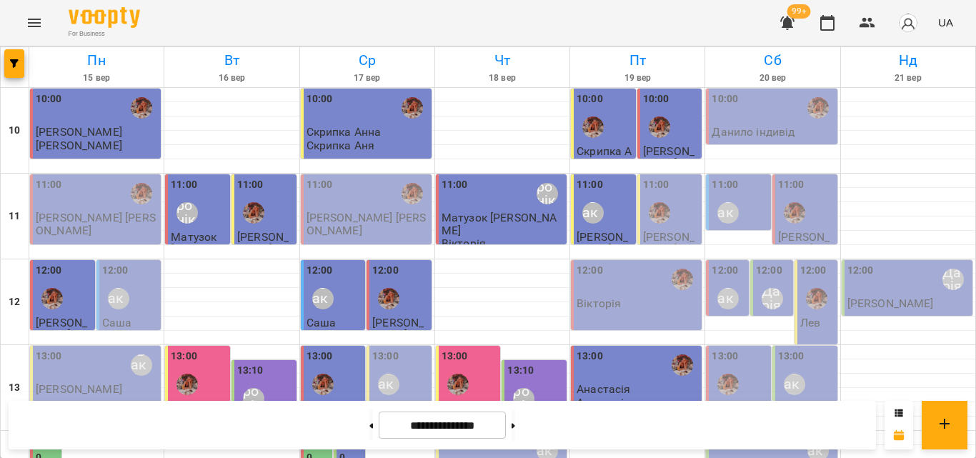
scroll to position [566, 0]
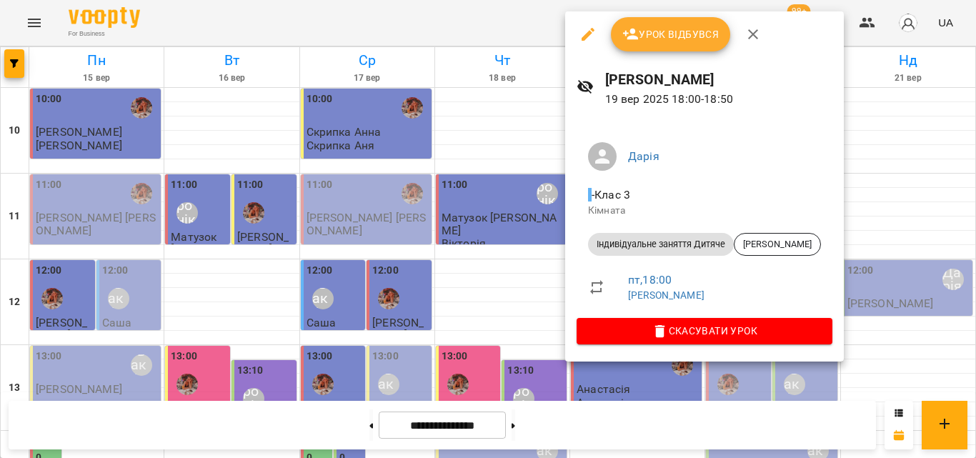
click at [550, 14] on div at bounding box center [488, 229] width 976 height 458
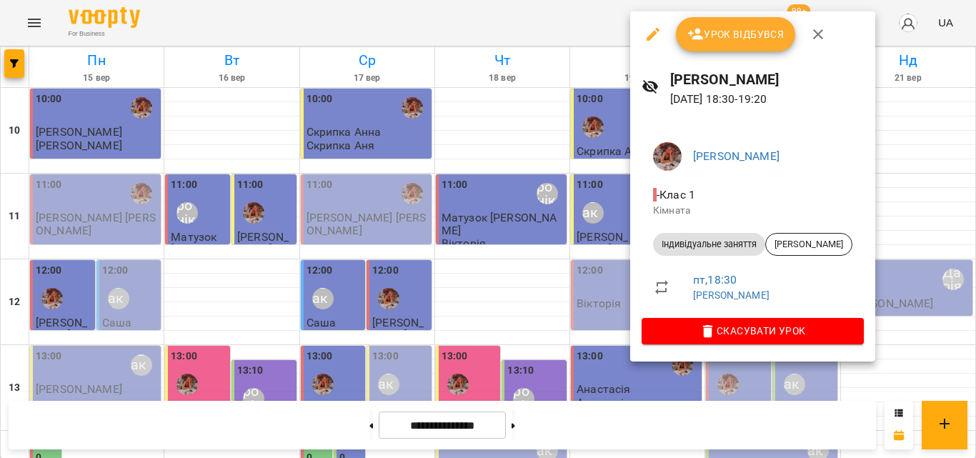
click at [520, 15] on div at bounding box center [488, 229] width 976 height 458
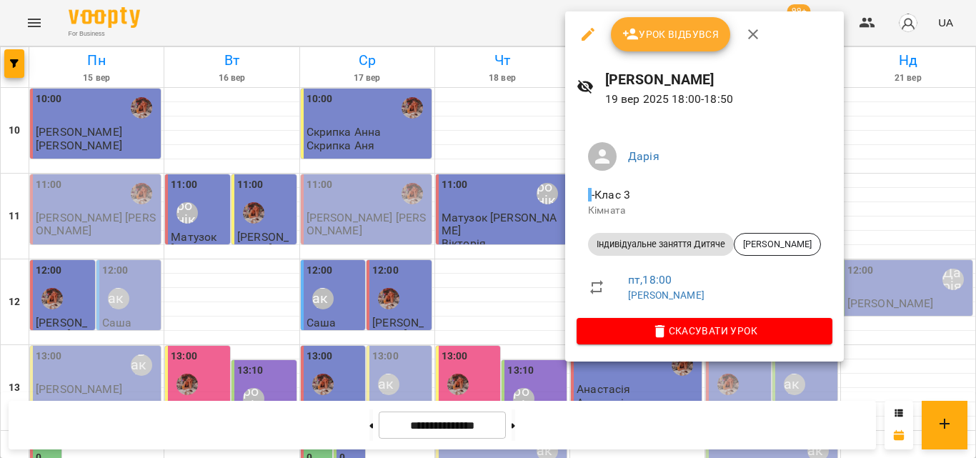
click at [532, 14] on div at bounding box center [488, 229] width 976 height 458
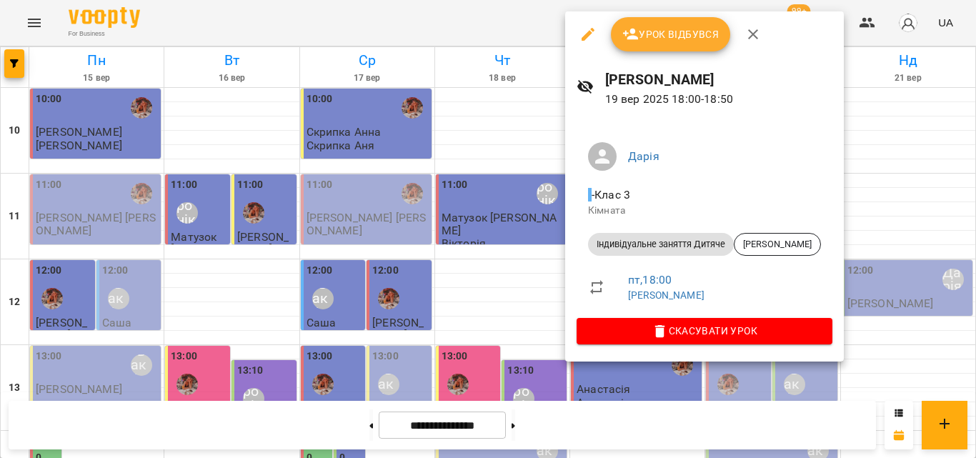
click at [480, 1] on div at bounding box center [488, 229] width 976 height 458
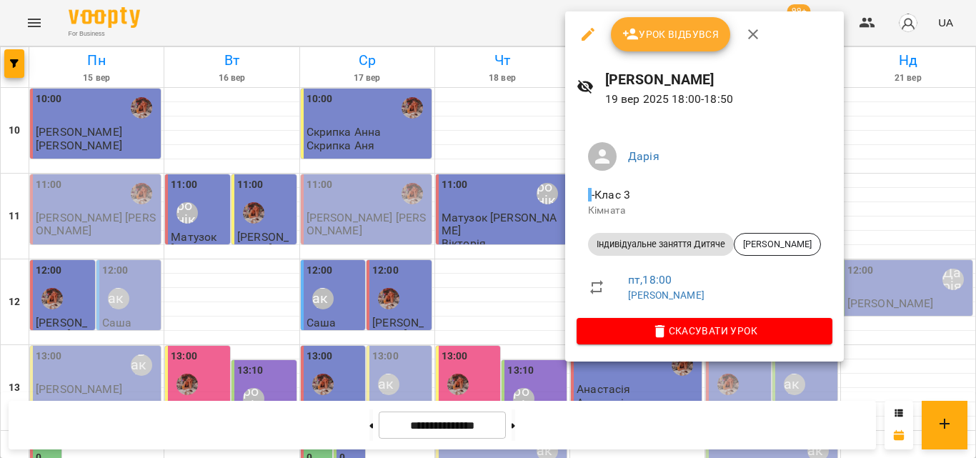
click at [515, 7] on div at bounding box center [488, 229] width 976 height 458
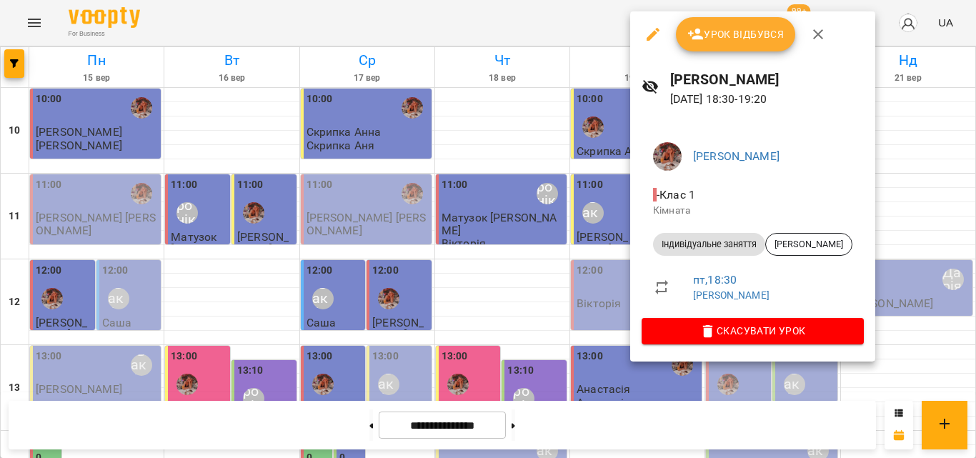
click at [570, 29] on div at bounding box center [488, 229] width 976 height 458
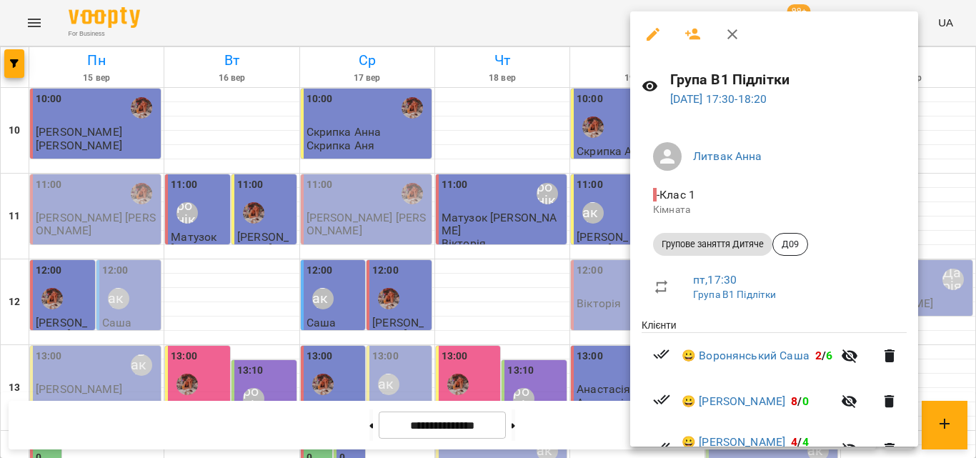
click at [587, 34] on div at bounding box center [488, 229] width 976 height 458
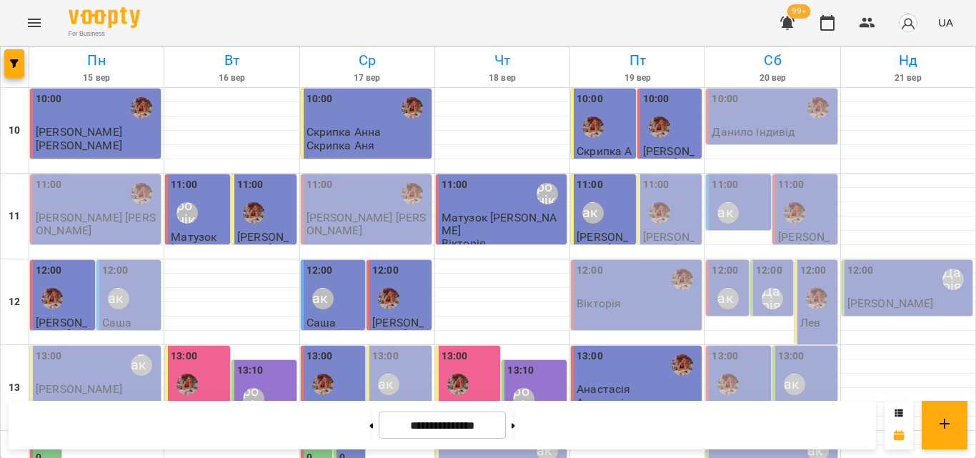
scroll to position [638, 0]
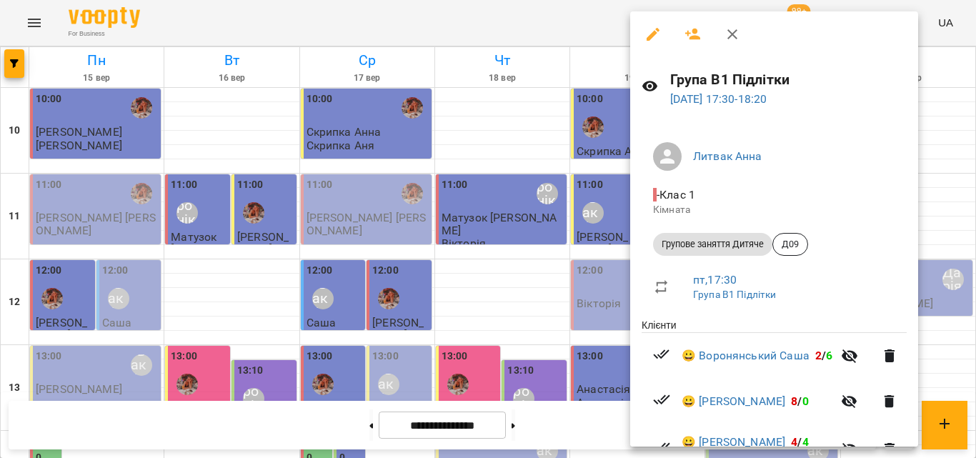
click at [569, 31] on div at bounding box center [488, 229] width 976 height 458
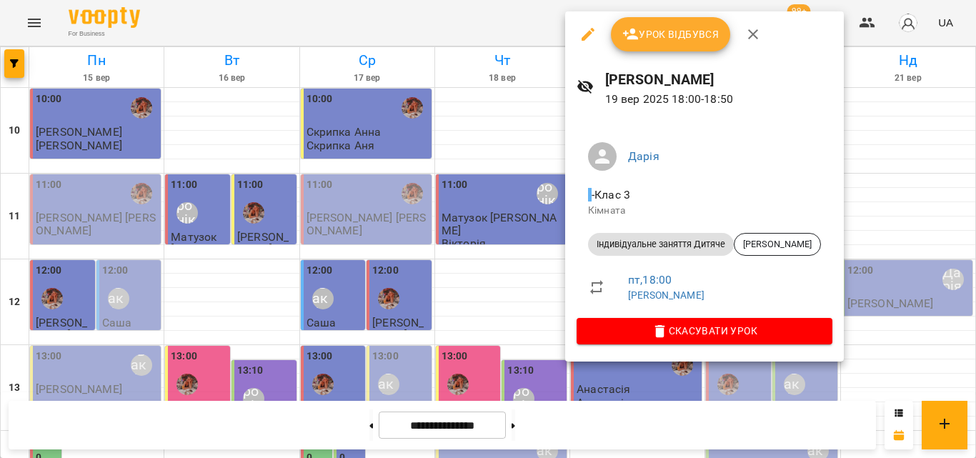
click at [557, 19] on div at bounding box center [488, 229] width 976 height 458
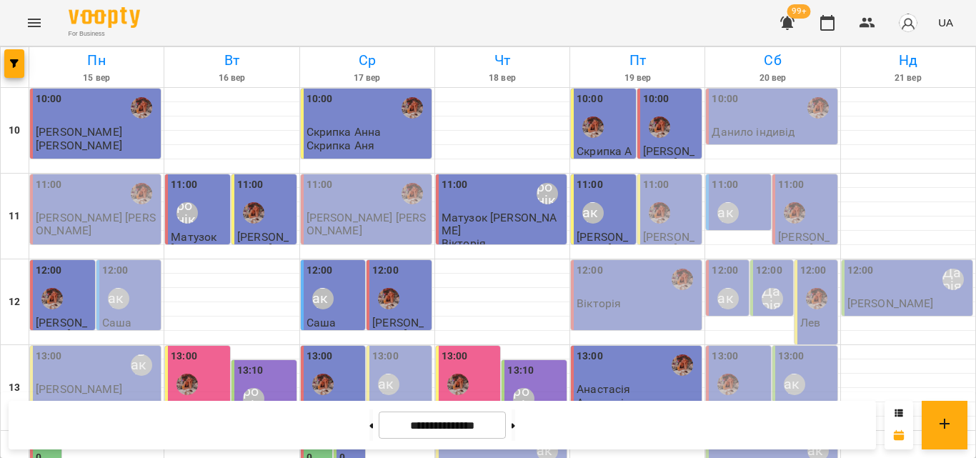
scroll to position [495, 0]
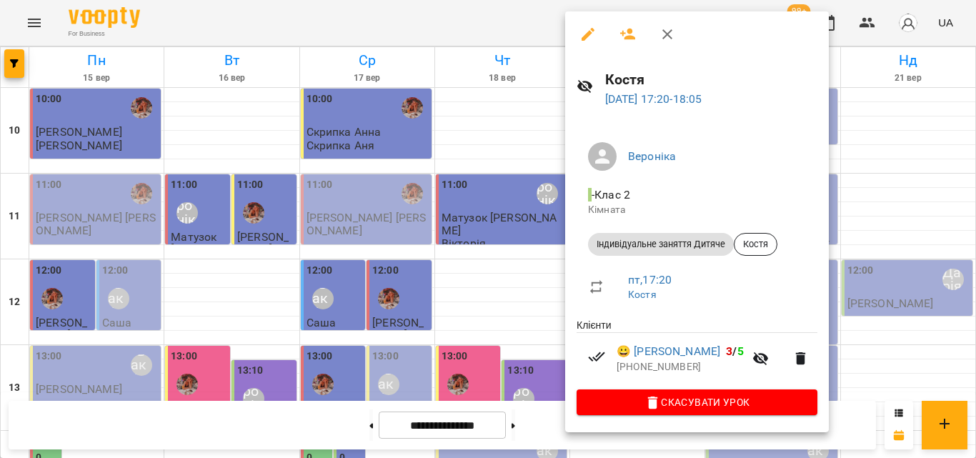
click at [537, 24] on div at bounding box center [488, 229] width 976 height 458
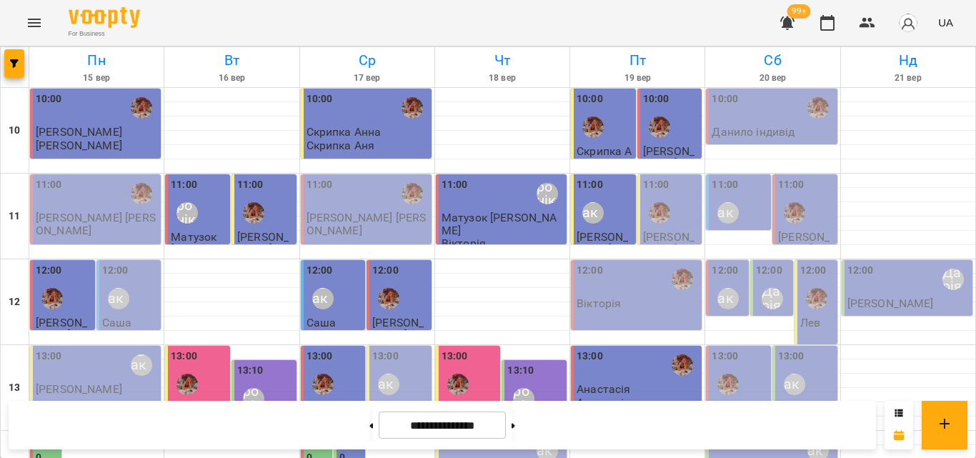
scroll to position [566, 0]
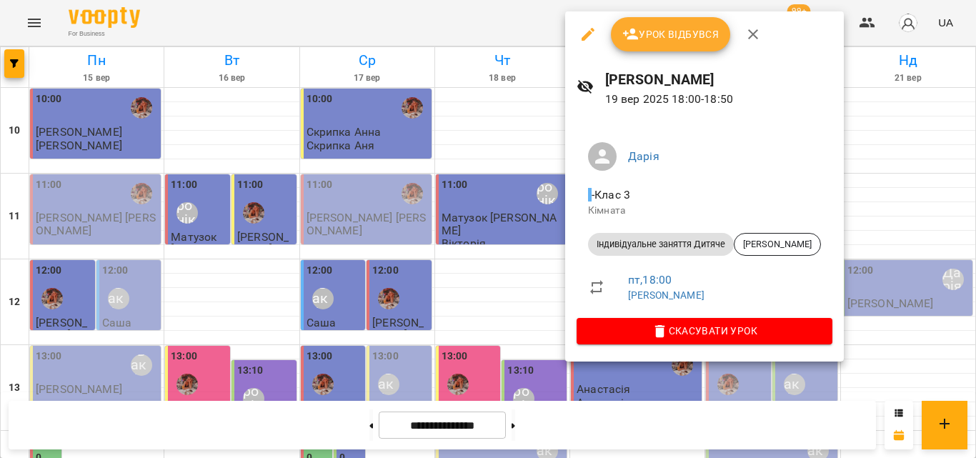
click at [695, 52] on div "Урок відбувся" at bounding box center [704, 34] width 279 height 46
click at [700, 33] on span "Урок відбувся" at bounding box center [671, 34] width 97 height 17
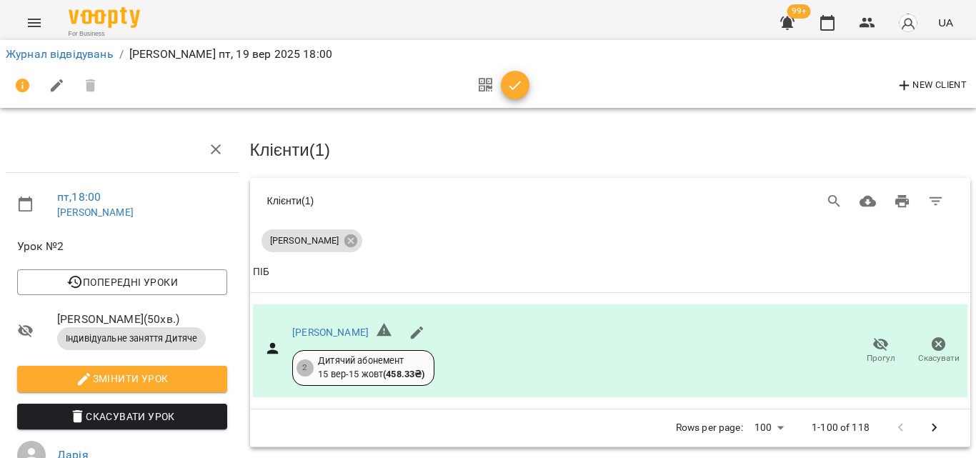
click at [511, 89] on icon "button" at bounding box center [515, 85] width 17 height 17
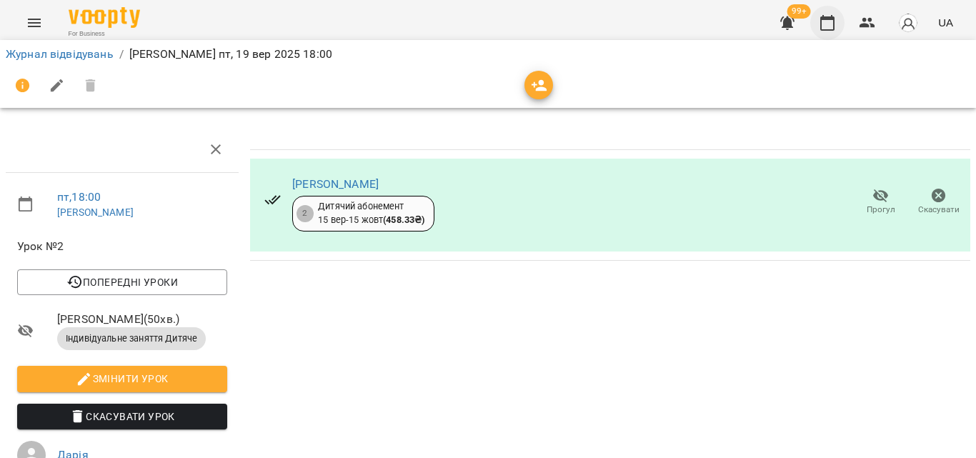
click at [828, 28] on icon "button" at bounding box center [827, 22] width 17 height 17
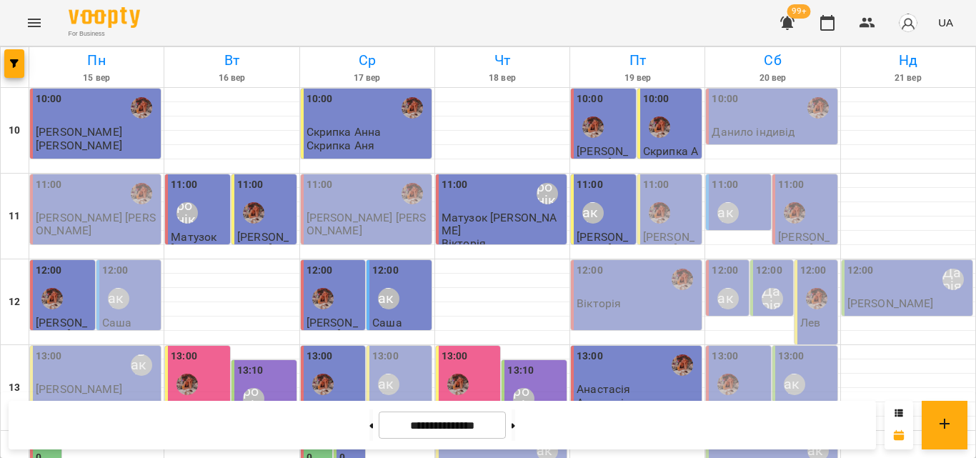
scroll to position [638, 0]
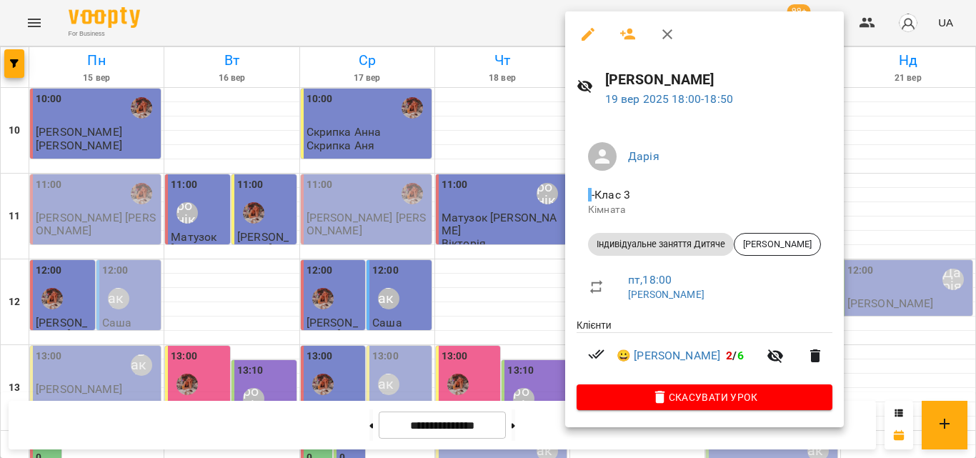
click at [503, 32] on div at bounding box center [488, 229] width 976 height 458
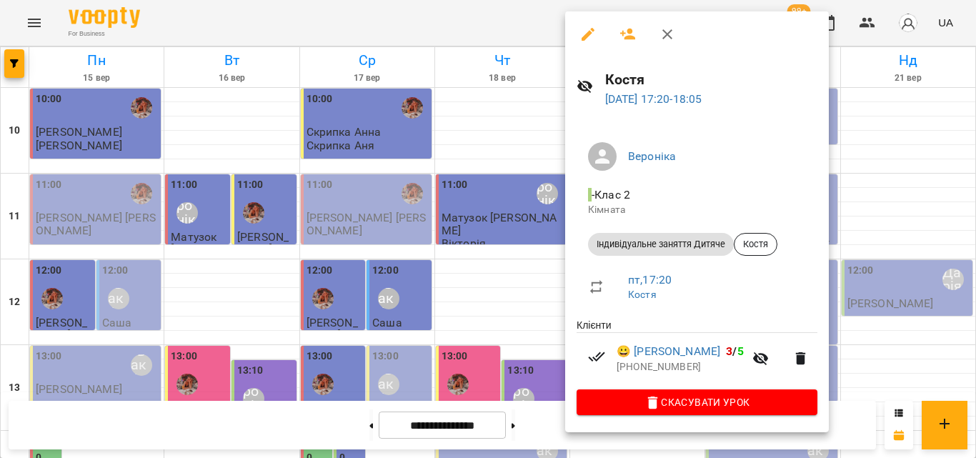
click at [540, 39] on div at bounding box center [488, 229] width 976 height 458
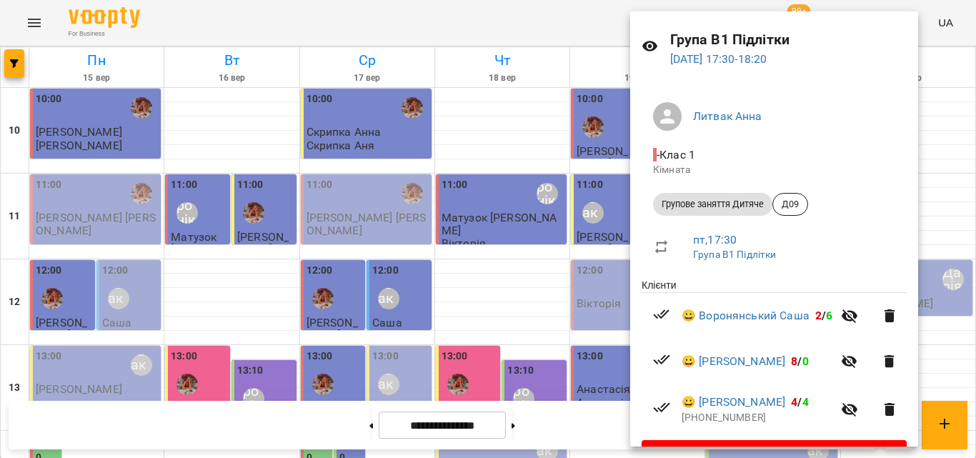
scroll to position [79, 0]
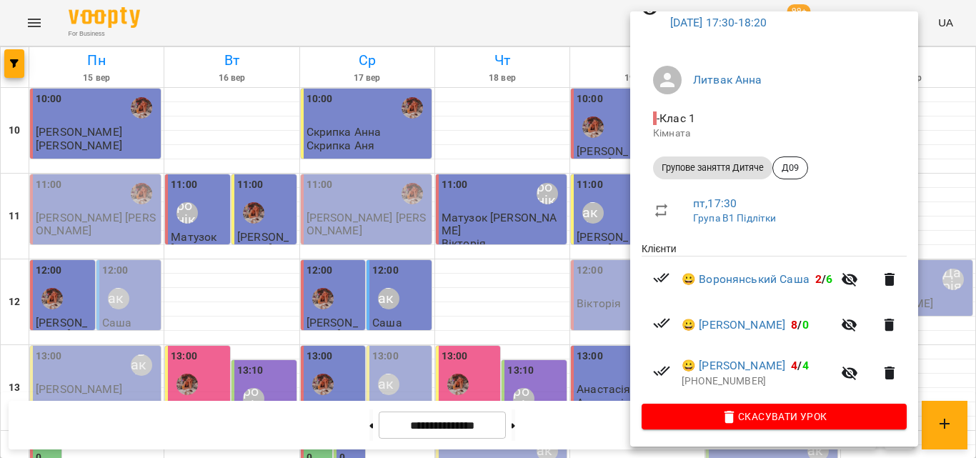
click at [535, 5] on div at bounding box center [488, 229] width 976 height 458
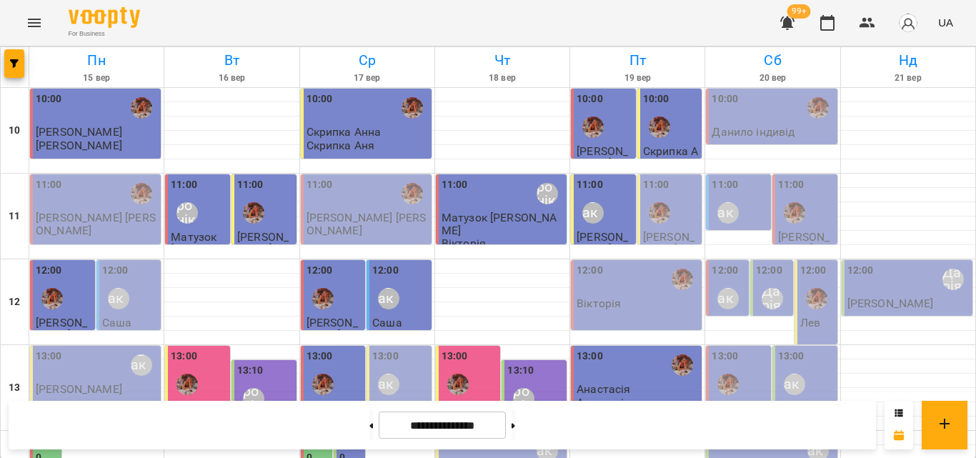
scroll to position [423, 0]
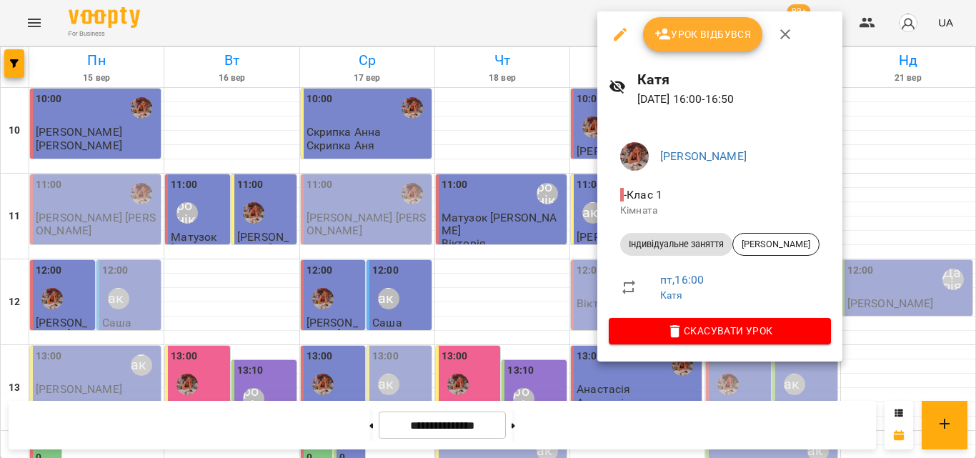
click at [513, 11] on div at bounding box center [488, 229] width 976 height 458
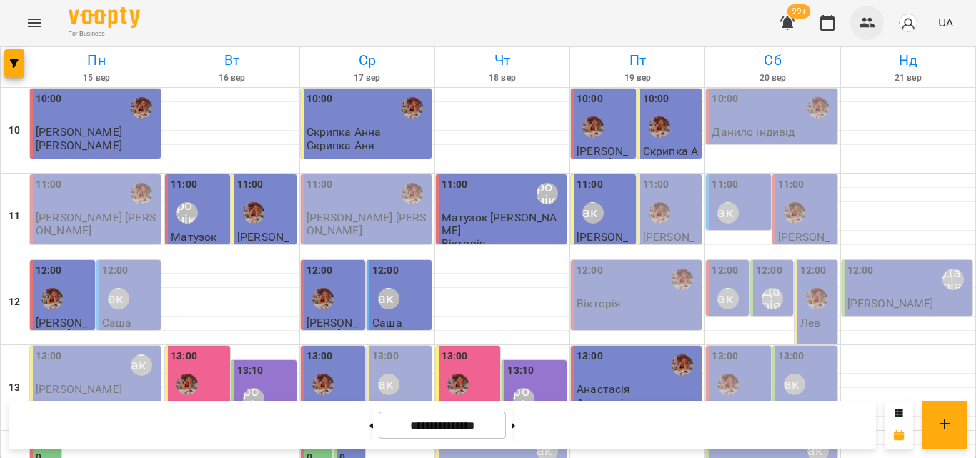
click at [864, 16] on icon "button" at bounding box center [867, 22] width 17 height 17
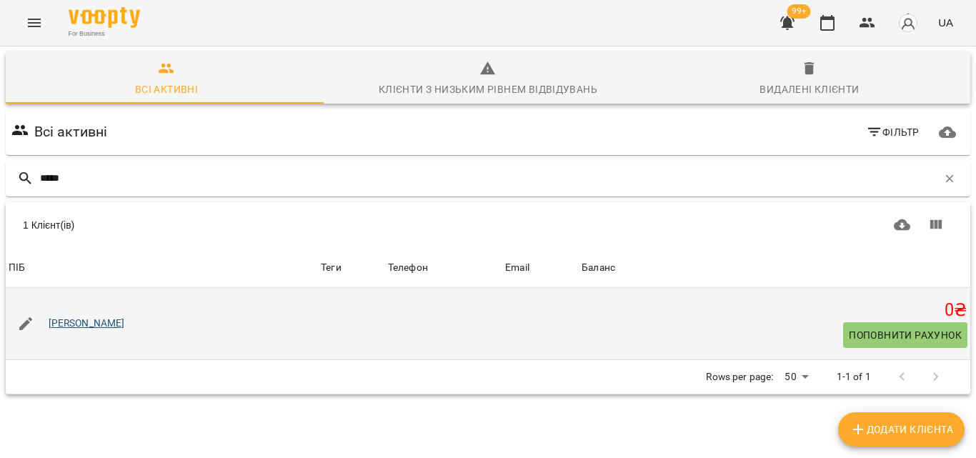
type input "*****"
click at [94, 322] on link "[PERSON_NAME]" at bounding box center [87, 324] width 76 height 14
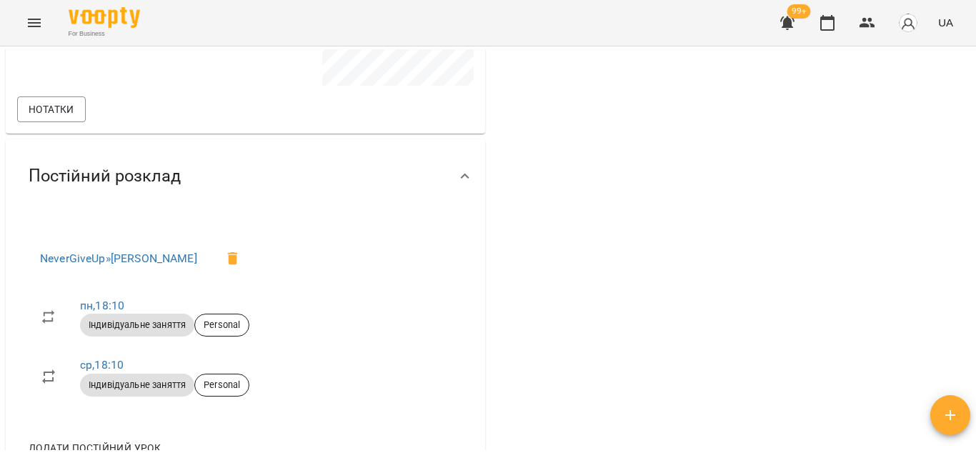
scroll to position [495, 0]
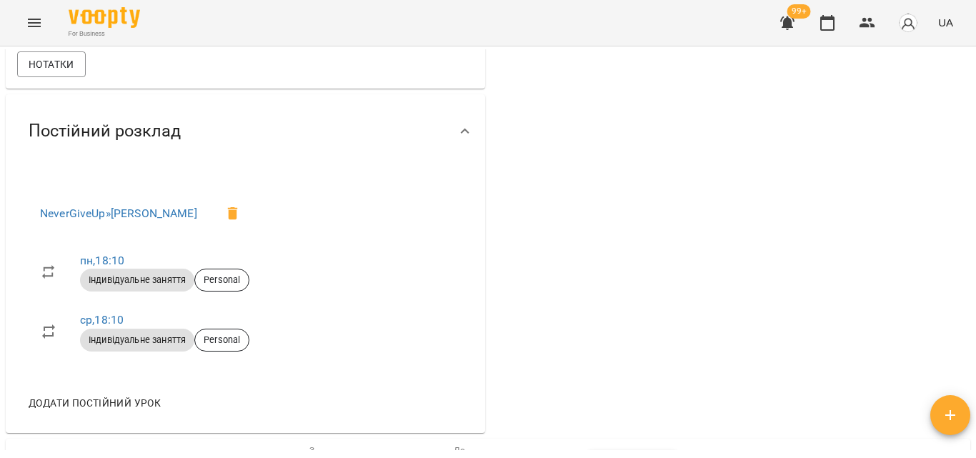
click at [792, 7] on span "99+" at bounding box center [800, 11] width 24 height 14
click at [845, 34] on div "99+ UA" at bounding box center [864, 22] width 189 height 37
click at [828, 28] on icon "button" at bounding box center [827, 22] width 17 height 17
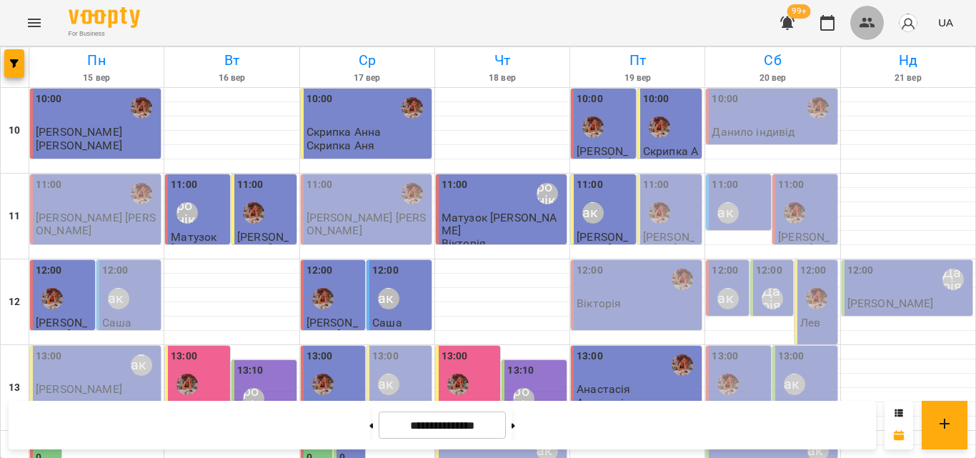
click at [872, 21] on icon "button" at bounding box center [868, 23] width 16 height 10
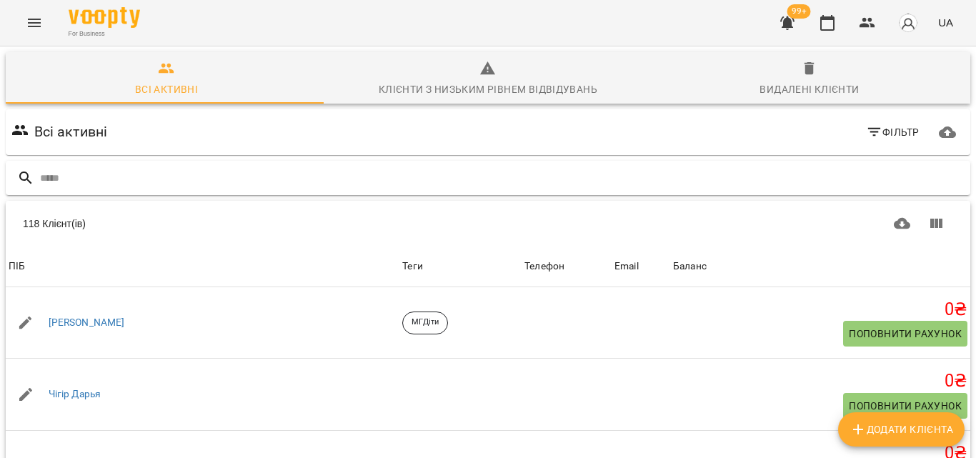
click at [186, 174] on input "text" at bounding box center [502, 179] width 925 height 24
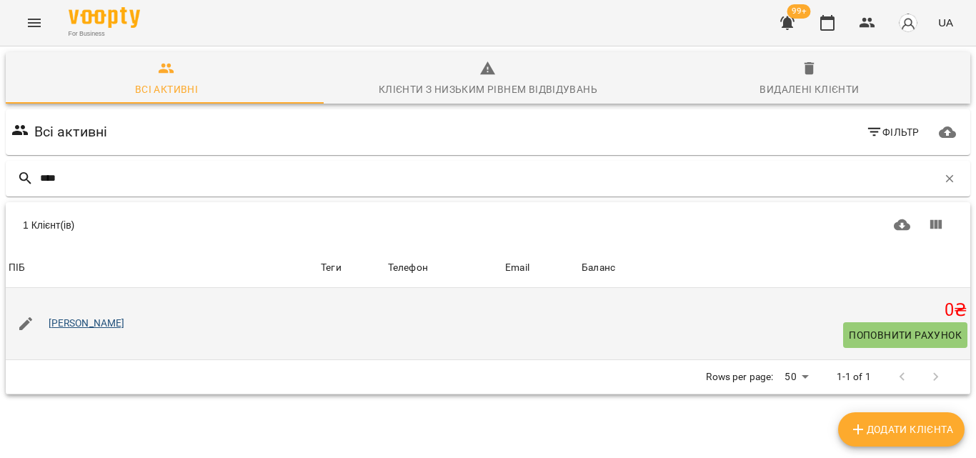
type input "****"
click at [95, 324] on link "[PERSON_NAME]" at bounding box center [87, 324] width 76 height 14
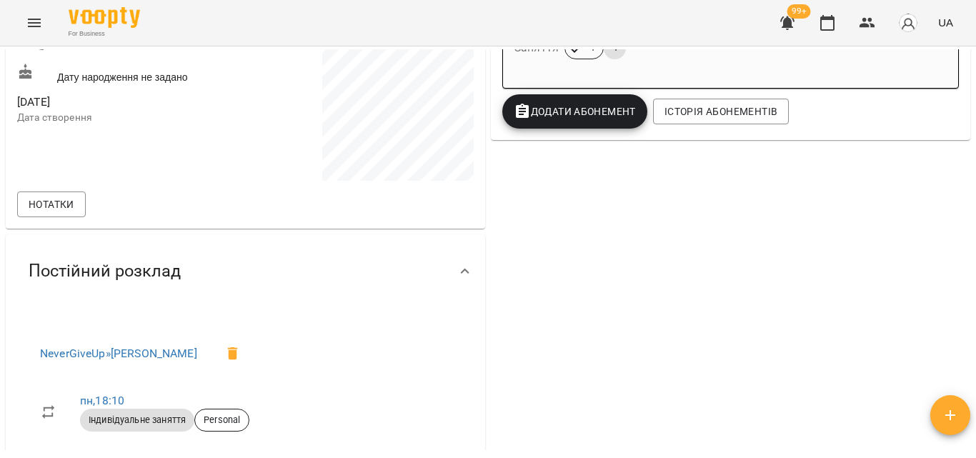
scroll to position [143, 0]
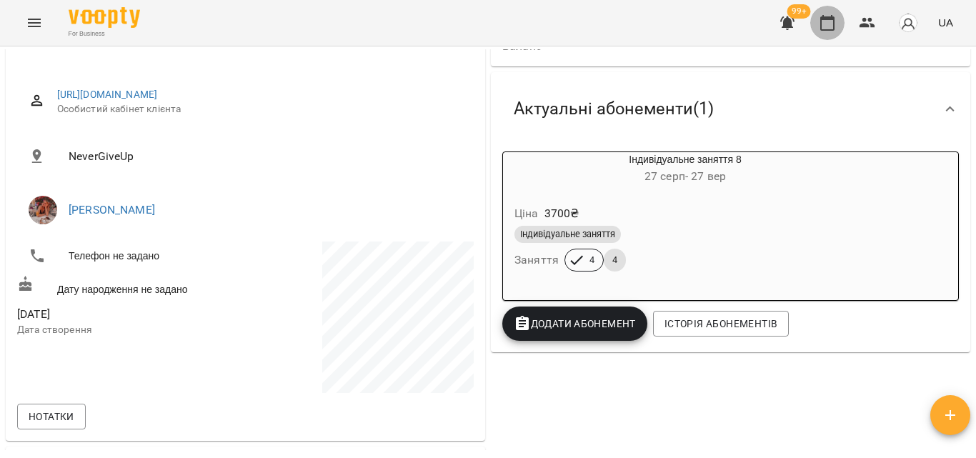
click at [823, 31] on icon "button" at bounding box center [827, 22] width 17 height 17
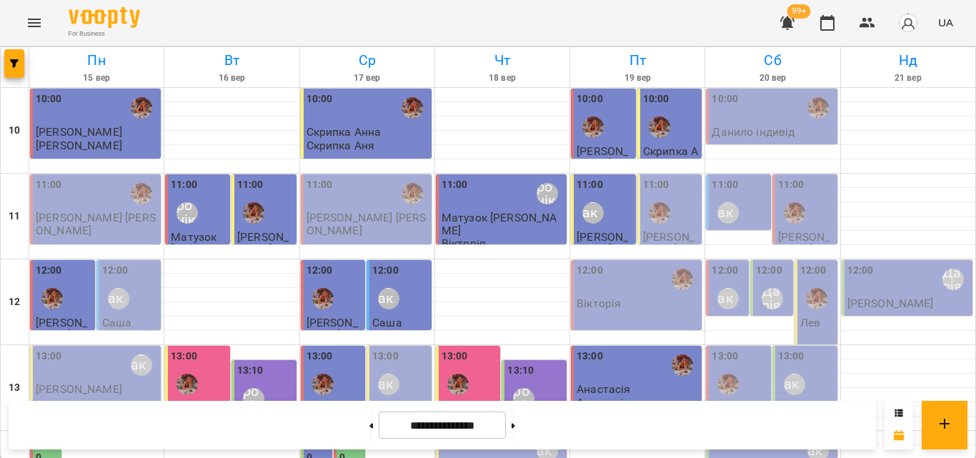
scroll to position [572, 0]
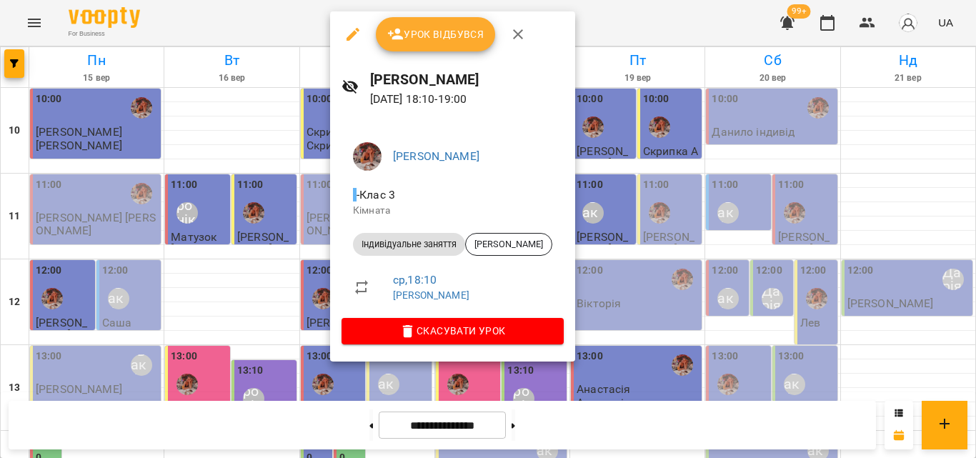
click at [268, 21] on div at bounding box center [488, 229] width 976 height 458
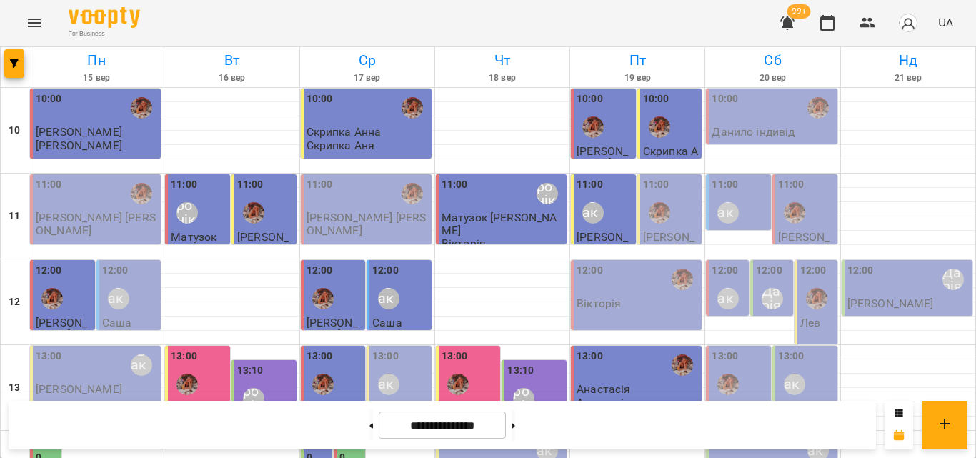
scroll to position [280, 0]
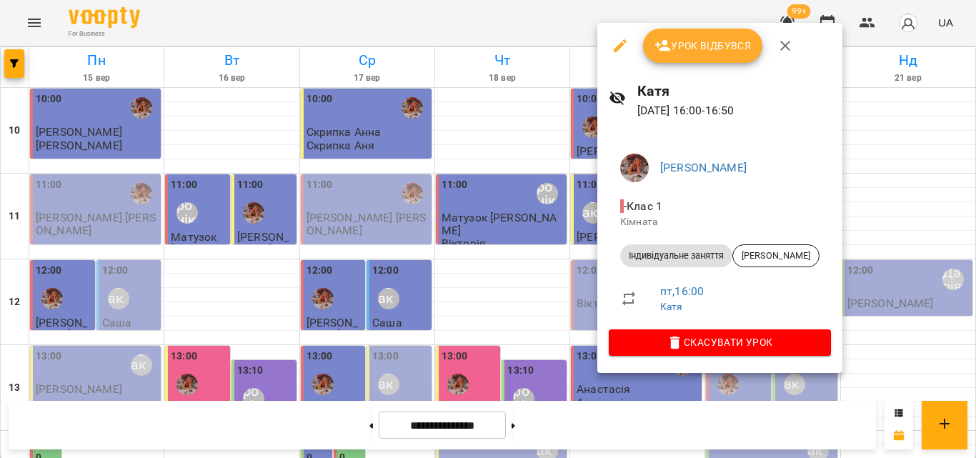
click at [585, 25] on div at bounding box center [488, 229] width 976 height 458
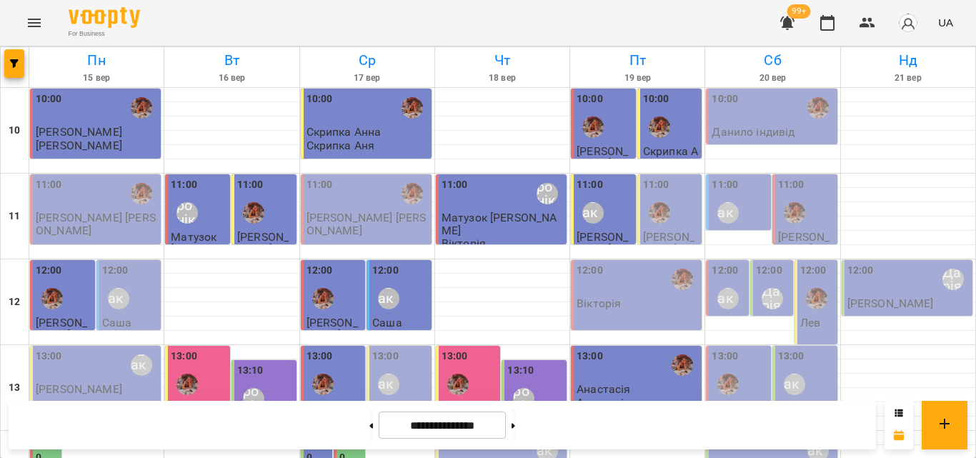
scroll to position [638, 0]
click at [622, 16] on div "For Business 99+ UA" at bounding box center [488, 23] width 976 height 46
drag, startPoint x: 377, startPoint y: 197, endPoint x: 354, endPoint y: 228, distance: 38.9
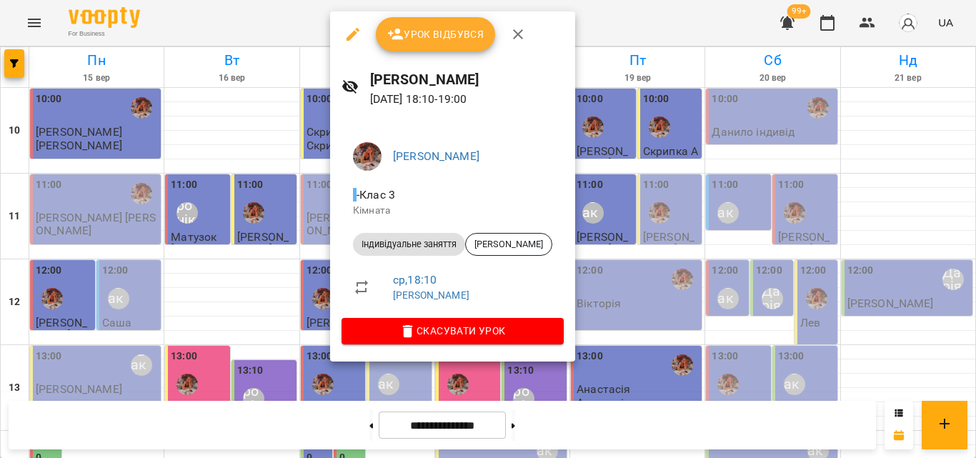
click at [432, 33] on span "Урок відбувся" at bounding box center [435, 34] width 97 height 17
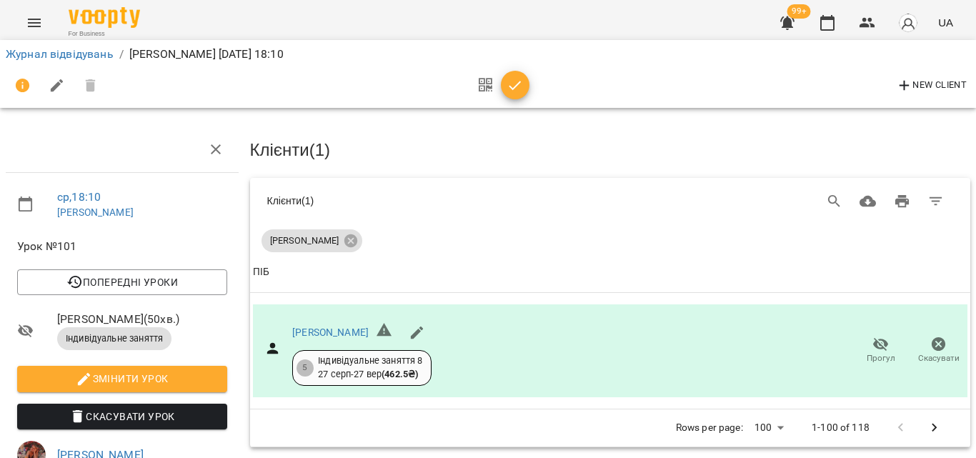
click at [514, 83] on icon "button" at bounding box center [515, 85] width 17 height 17
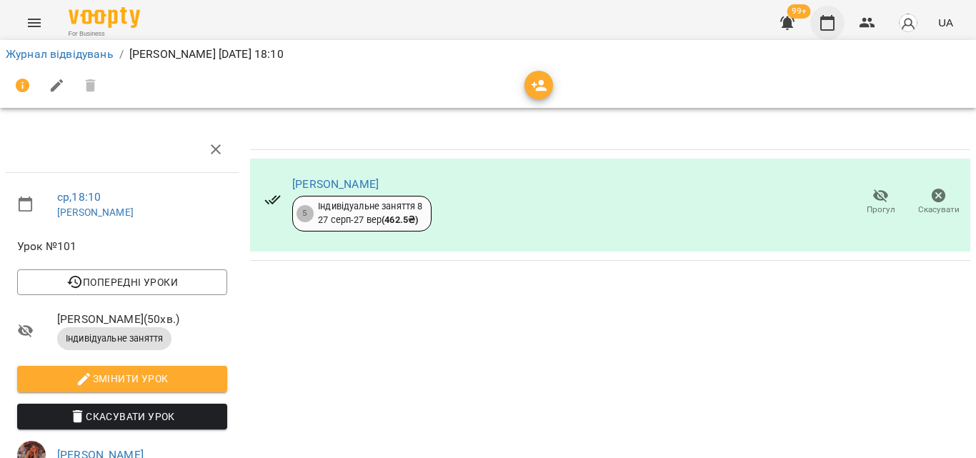
click at [823, 26] on button "button" at bounding box center [828, 23] width 34 height 34
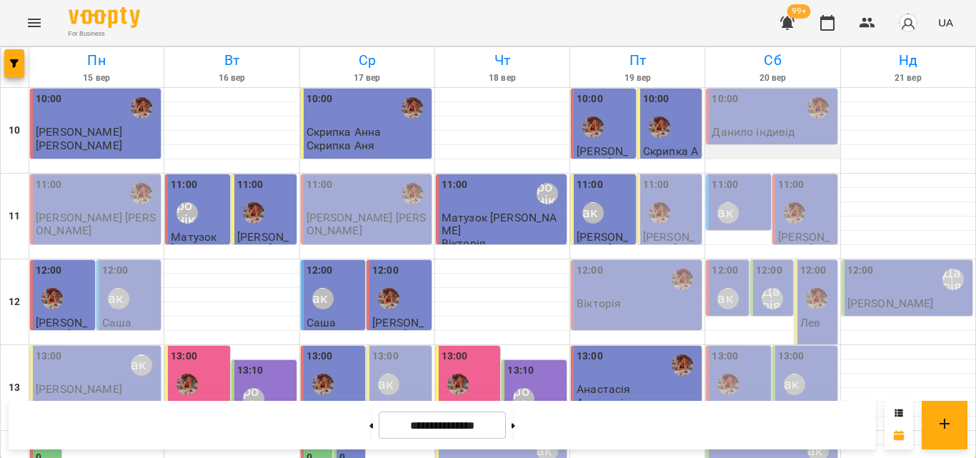
scroll to position [500, 0]
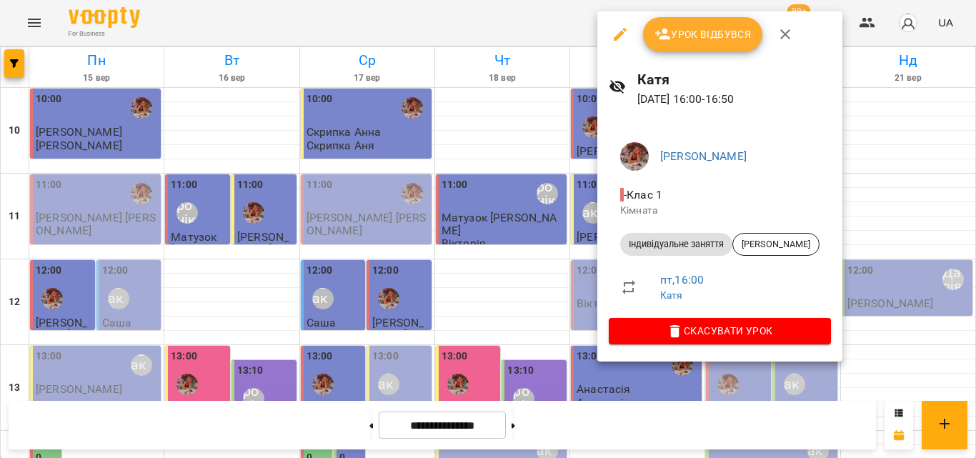
click at [570, 19] on div at bounding box center [488, 229] width 976 height 458
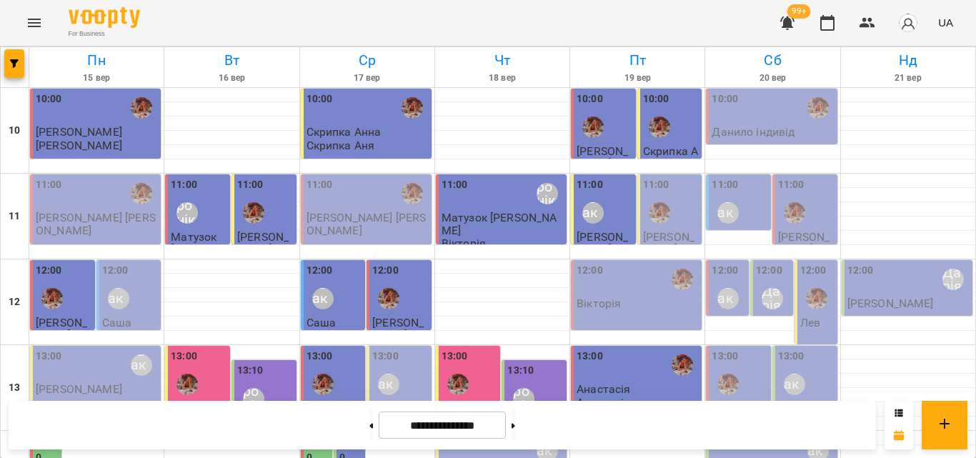
scroll to position [638, 0]
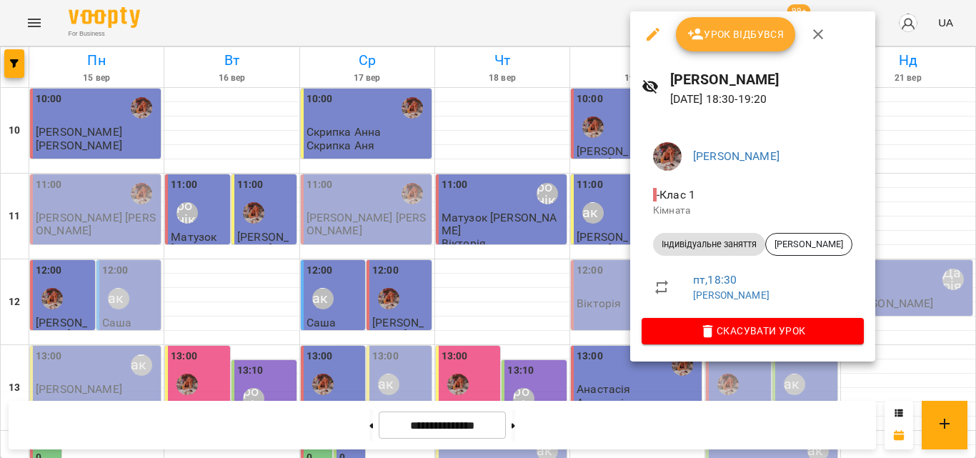
drag, startPoint x: 577, startPoint y: 29, endPoint x: 678, endPoint y: 37, distance: 101.9
click at [678, 37] on div "Урок відбувся [PERSON_NAME] [DATE] 18:30 - 19:20 [PERSON_NAME] - Клас 1 Кімната…" at bounding box center [488, 229] width 976 height 458
click at [711, 31] on span "Урок відбувся" at bounding box center [736, 34] width 97 height 17
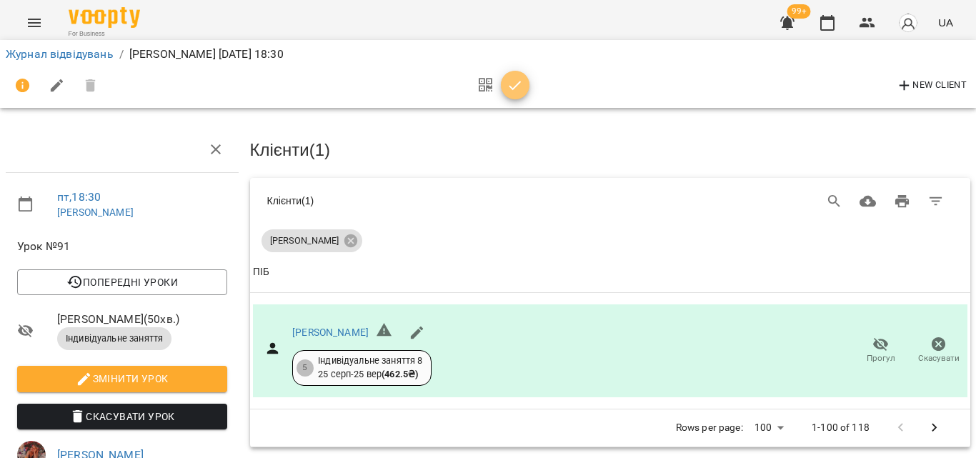
click at [519, 86] on icon "button" at bounding box center [515, 85] width 17 height 17
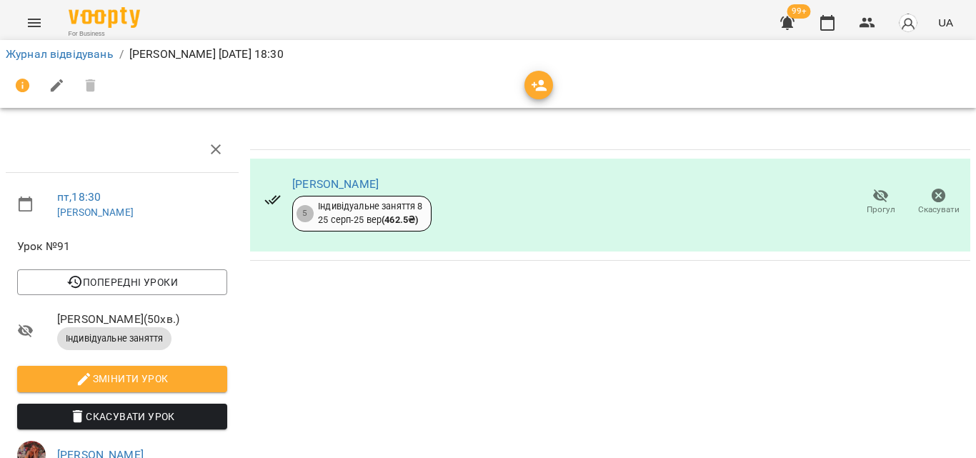
click at [844, 11] on div "99+ UA" at bounding box center [864, 22] width 189 height 37
click at [835, 19] on icon "button" at bounding box center [828, 23] width 14 height 16
